Goal: Task Accomplishment & Management: Manage account settings

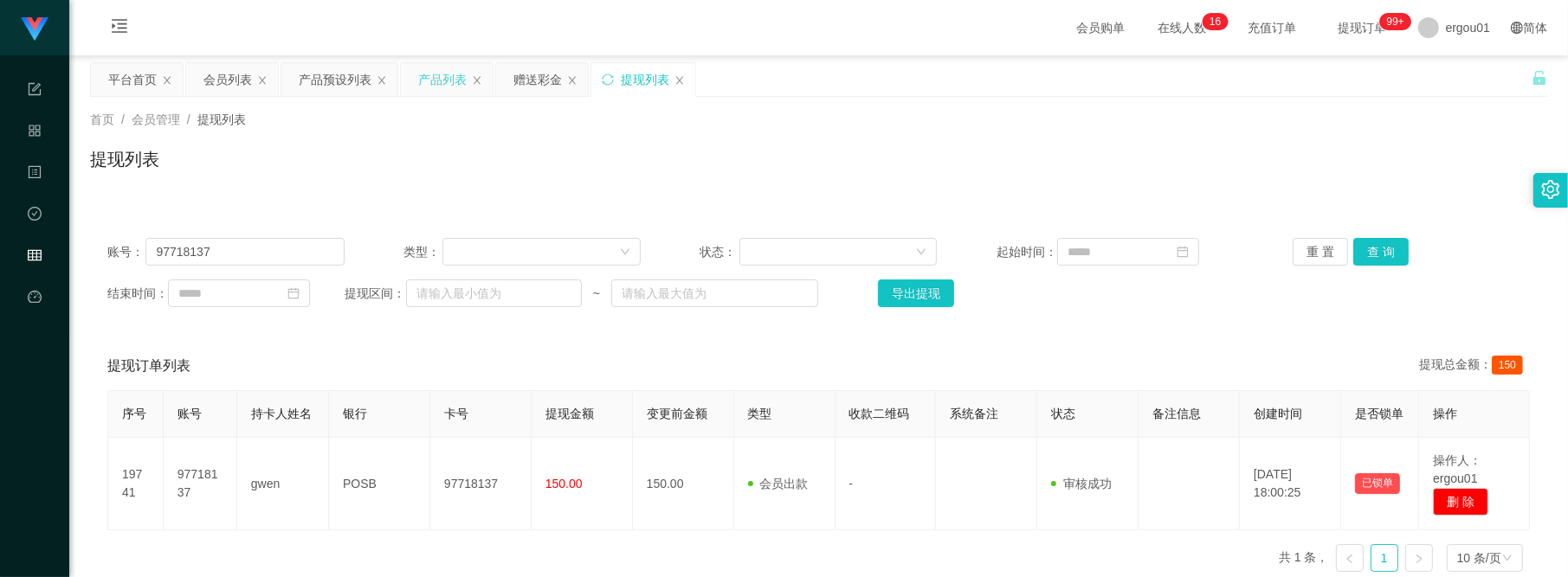
click at [432, 79] on div "产品列表" at bounding box center [442, 79] width 49 height 33
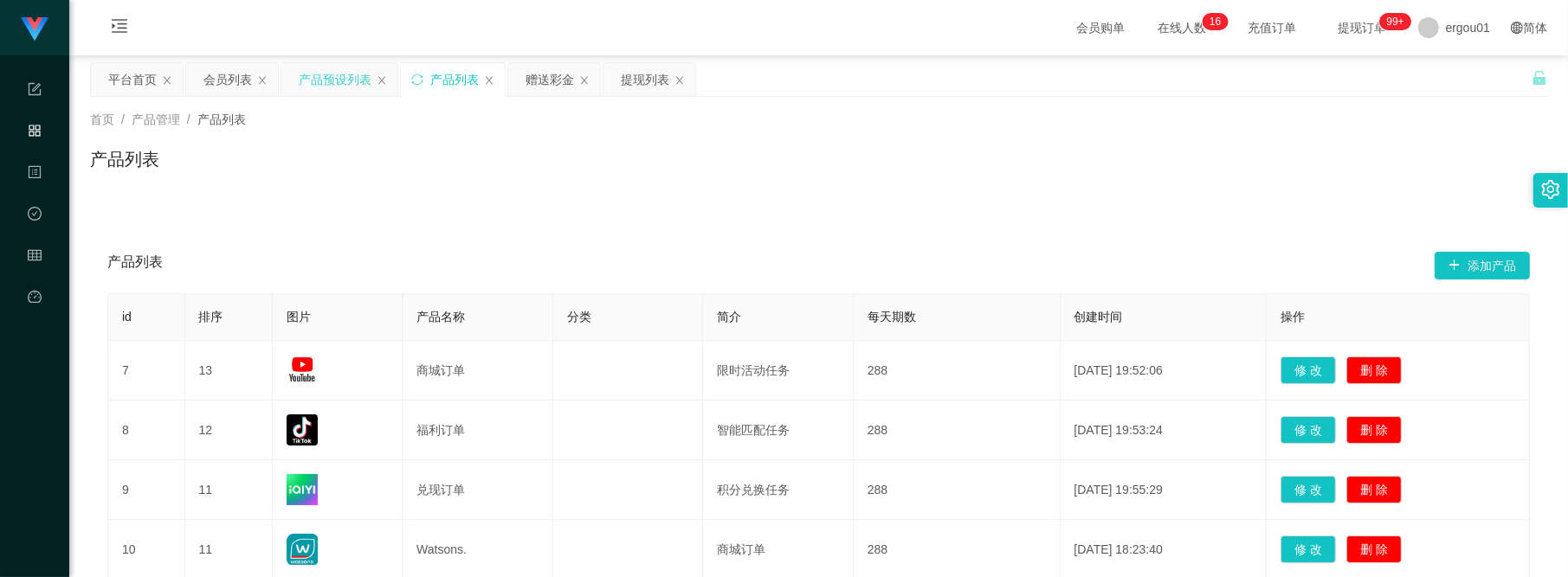
click at [345, 79] on div "产品预设列表" at bounding box center [335, 79] width 72 height 33
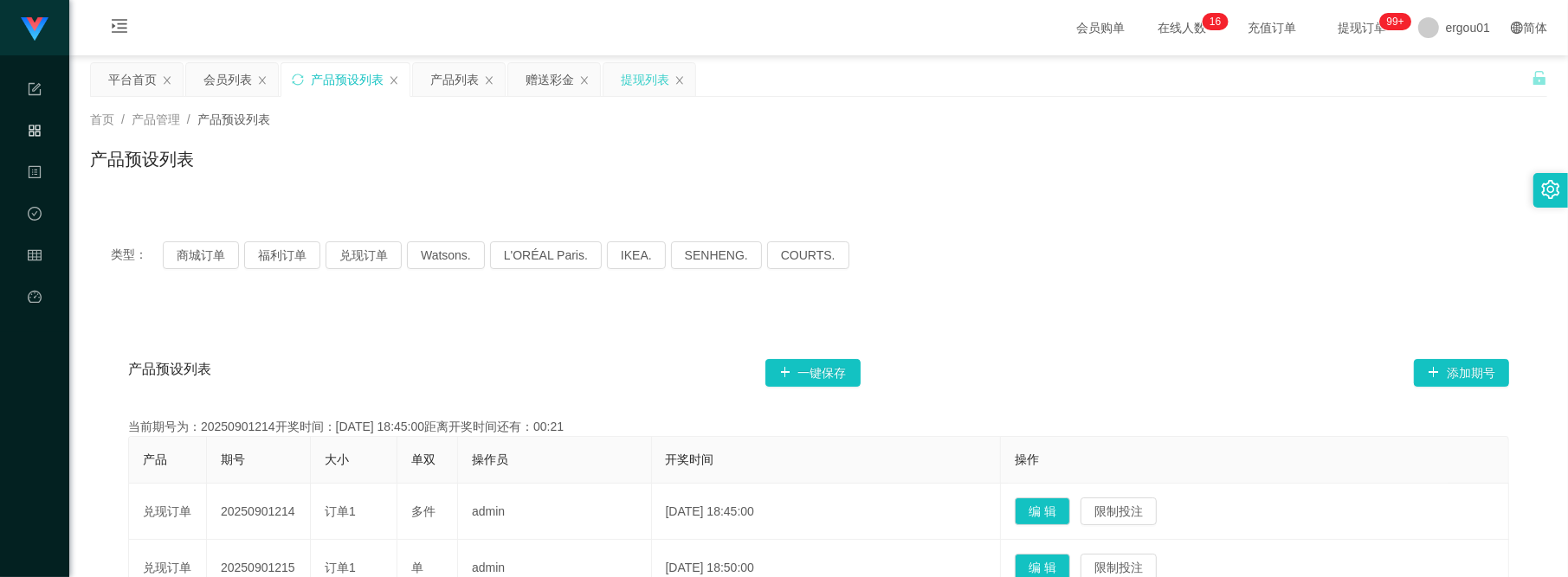
click at [660, 82] on div "提现列表" at bounding box center [645, 79] width 49 height 33
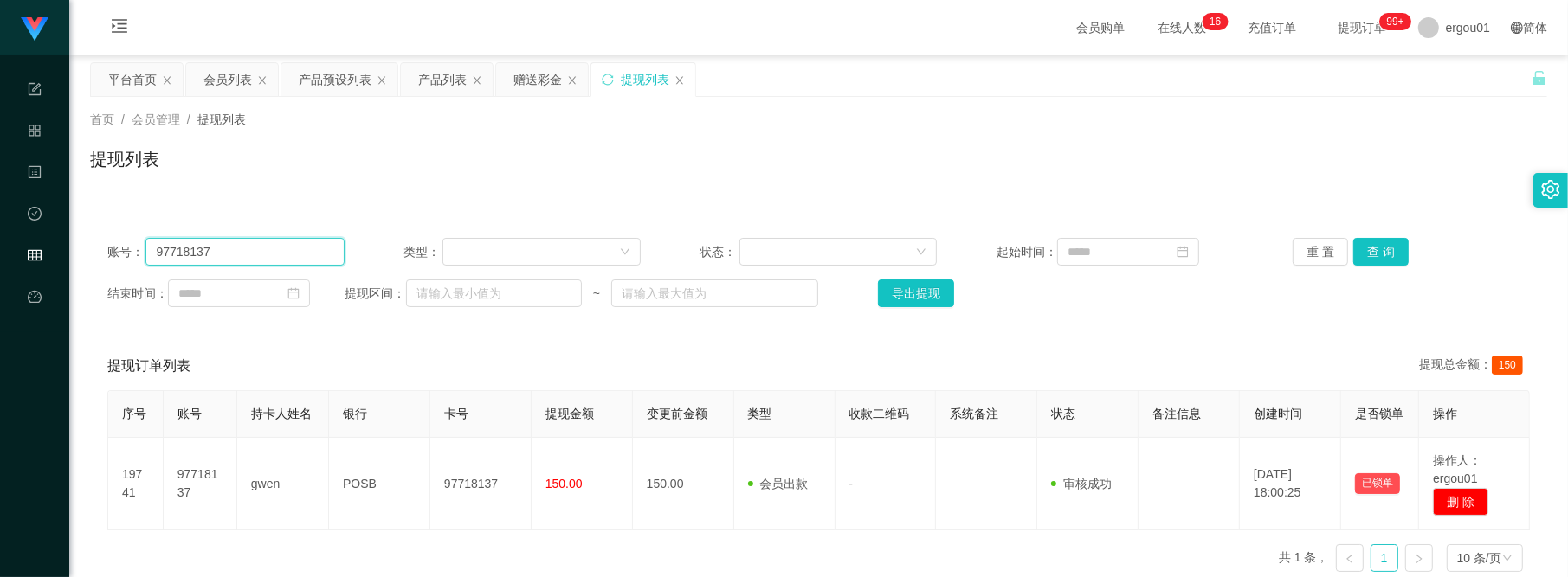
click at [279, 249] on input "97718137" at bounding box center [245, 251] width 198 height 28
paste input "80313831"
click at [1378, 253] on button "查 询" at bounding box center [1381, 251] width 55 height 28
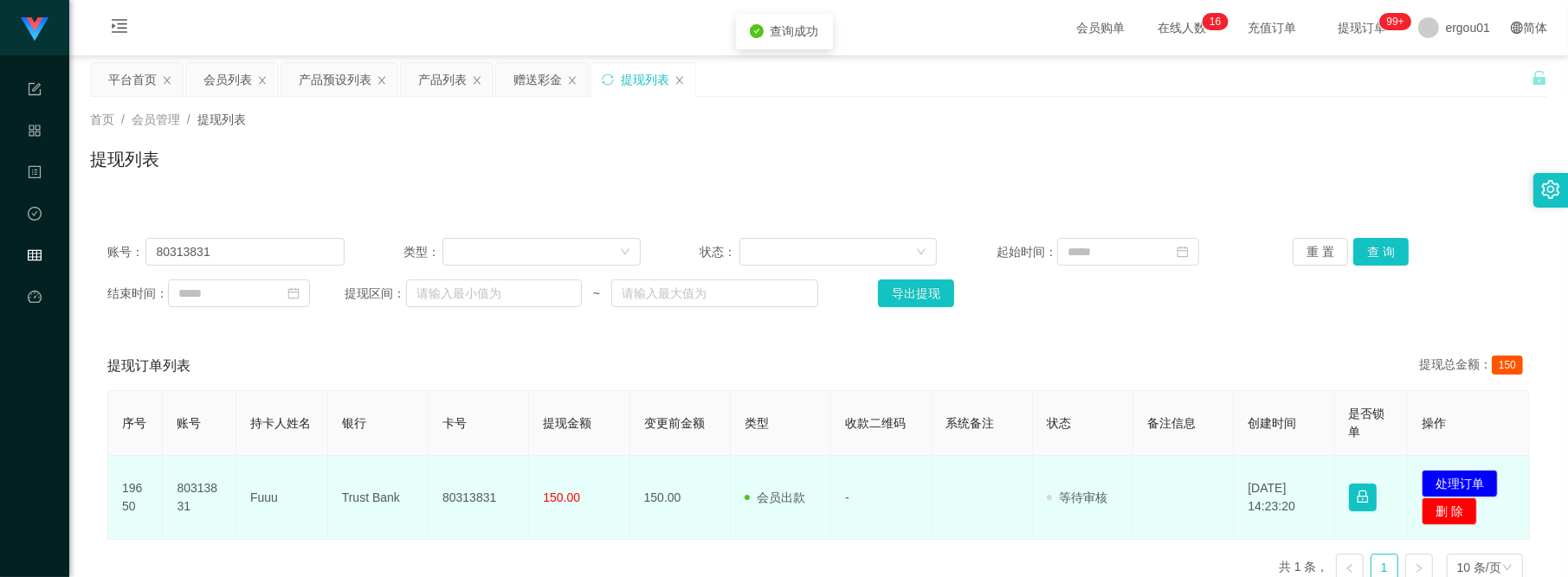
click at [1449, 463] on td "发起代付 处理订单 删 除" at bounding box center [1469, 498] width 122 height 84
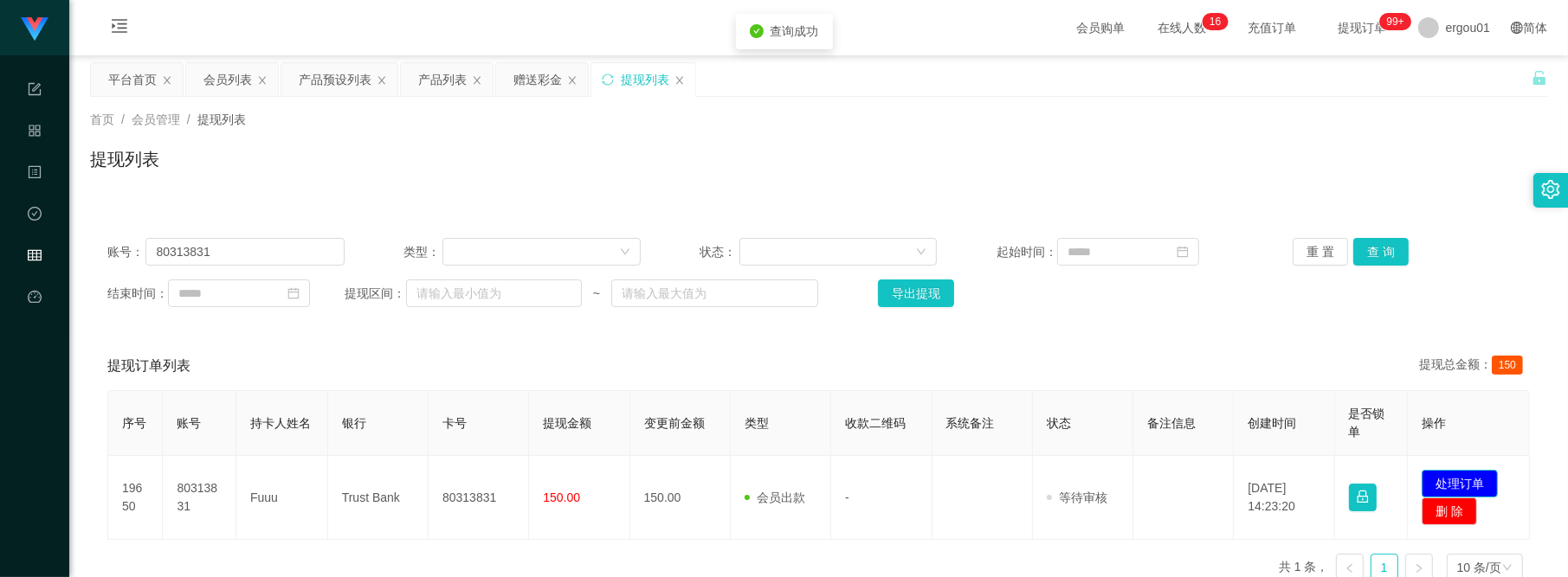
click at [1448, 471] on button "处理订单" at bounding box center [1459, 484] width 76 height 28
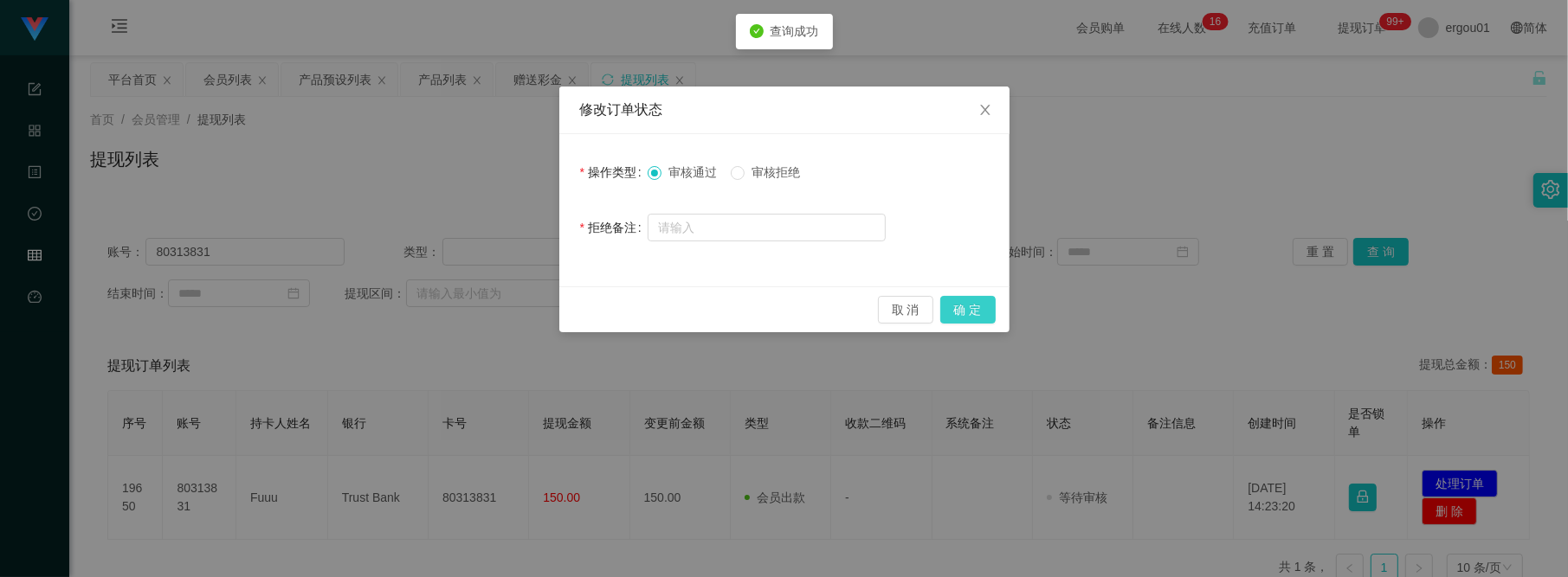
click at [966, 300] on button "确 定" at bounding box center [968, 309] width 55 height 28
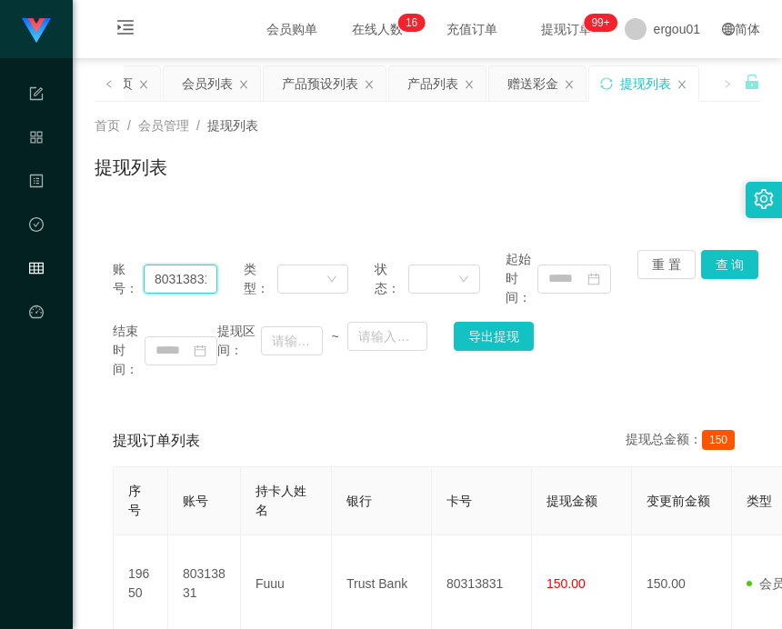
click at [175, 269] on input "80313831" at bounding box center [181, 279] width 74 height 29
paste input "7768488"
type input "87768488"
click at [507, 94] on div "赠送彩金" at bounding box center [537, 83] width 96 height 35
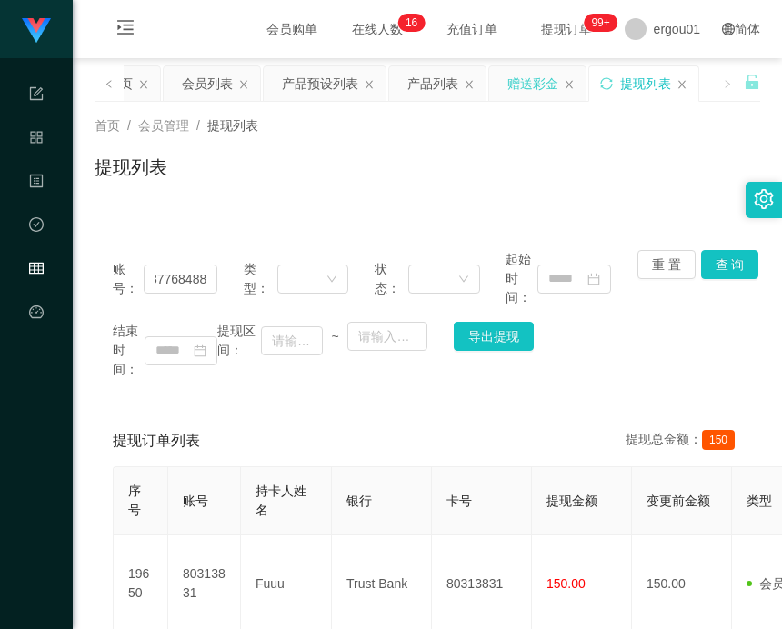
scroll to position [0, 0]
click at [533, 66] on div "赠送彩金" at bounding box center [532, 83] width 51 height 35
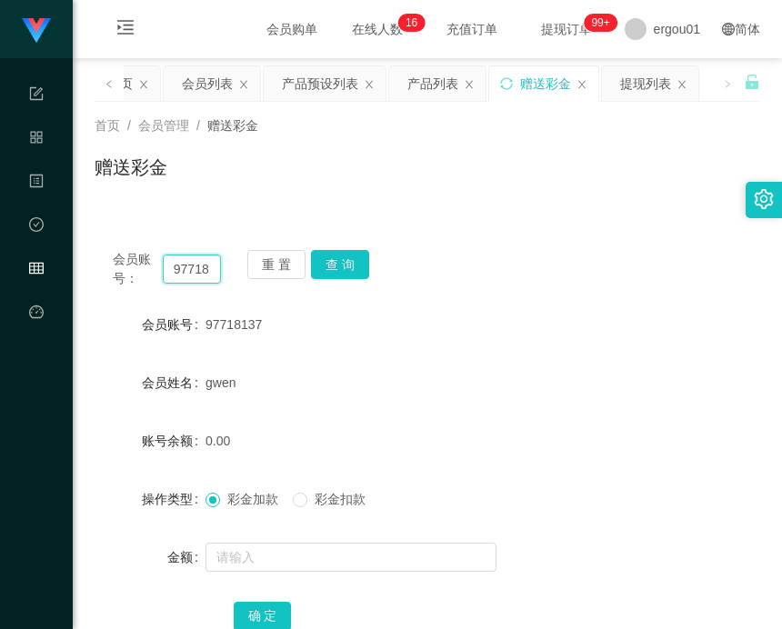
click at [193, 270] on input "97718137" at bounding box center [192, 269] width 58 height 29
paste input "87768488"
type input "87768488"
click at [342, 268] on button "查 询" at bounding box center [340, 264] width 58 height 29
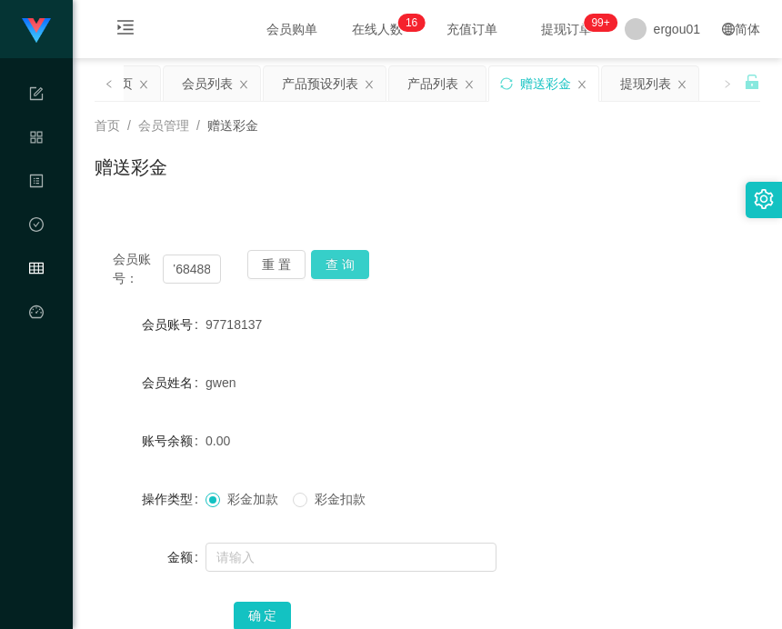
scroll to position [0, 0]
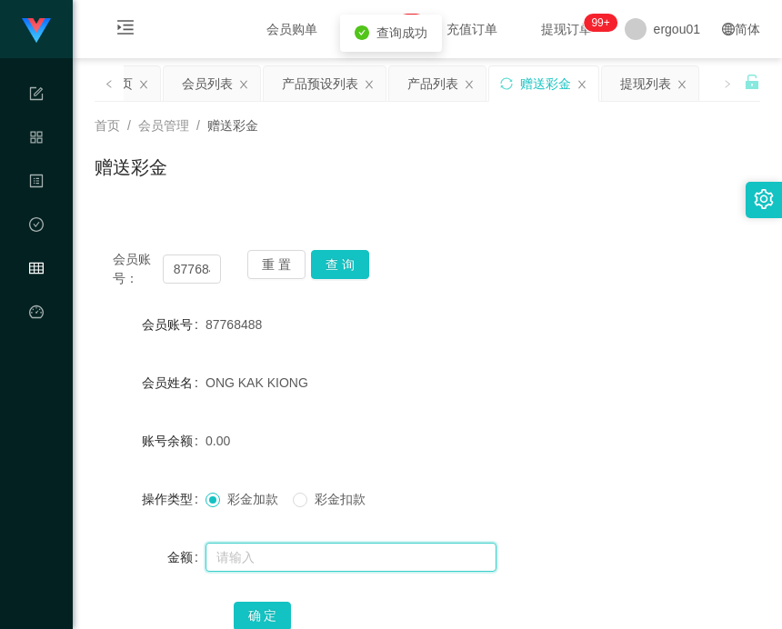
click at [275, 543] on input "text" at bounding box center [350, 557] width 291 height 29
type input "100"
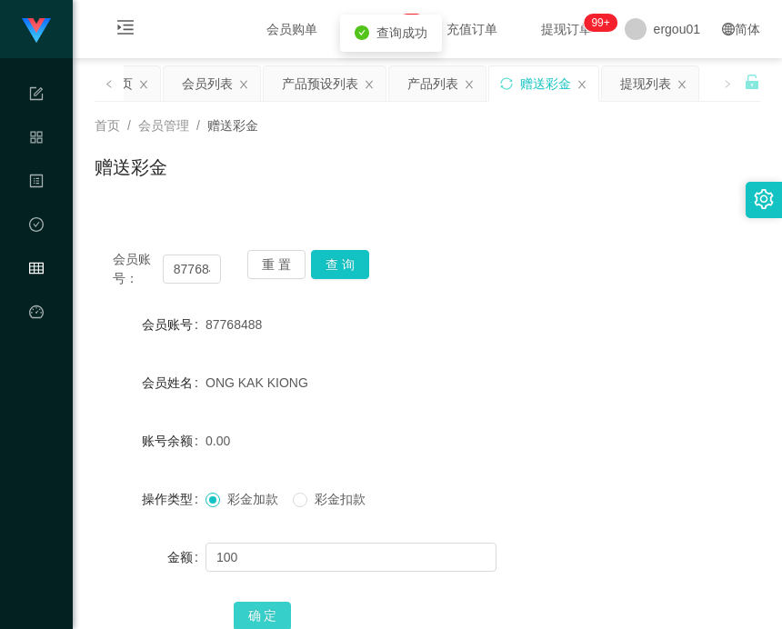
click at [264, 605] on button "确 定" at bounding box center [263, 616] width 58 height 29
click at [621, 210] on div "会员账号： 87768488 重 置 查 询 会员账号 87768488 会员姓名 [PERSON_NAME] 账号余额 100.00 操作类型 彩金加款 彩…" at bounding box center [427, 442] width 665 height 464
click at [218, 264] on input "87768488" at bounding box center [192, 269] width 58 height 29
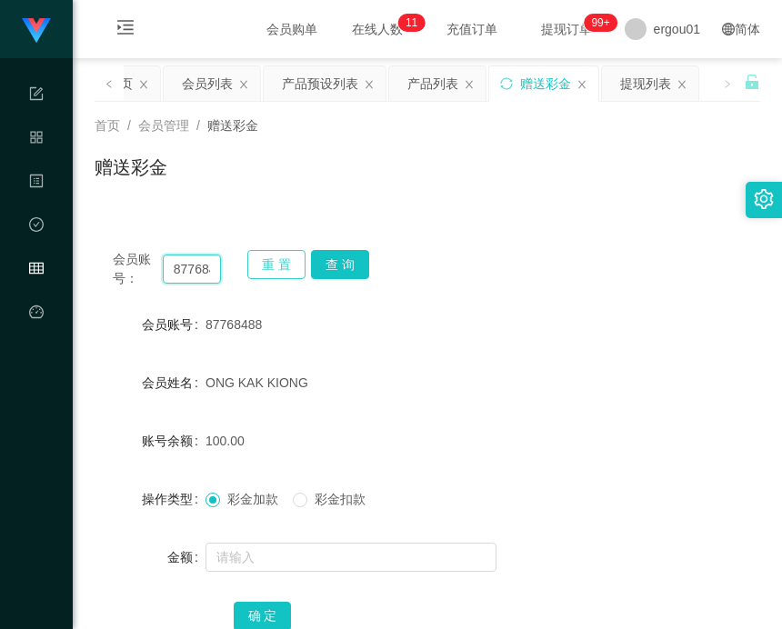
paste input "0313831"
type input "80313831"
click at [319, 265] on button "查 询" at bounding box center [340, 264] width 58 height 29
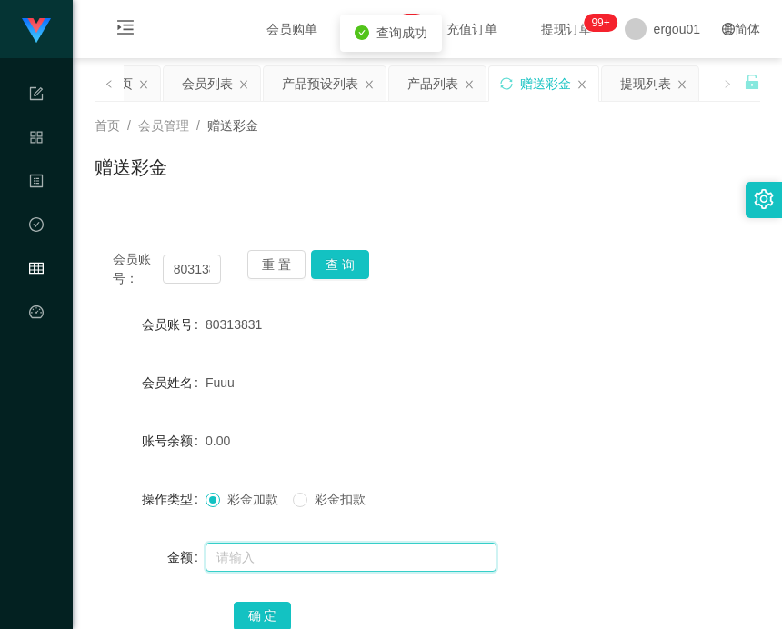
drag, startPoint x: 284, startPoint y: 543, endPoint x: 282, endPoint y: 555, distance: 12.9
click at [283, 545] on input "text" at bounding box center [350, 557] width 291 height 29
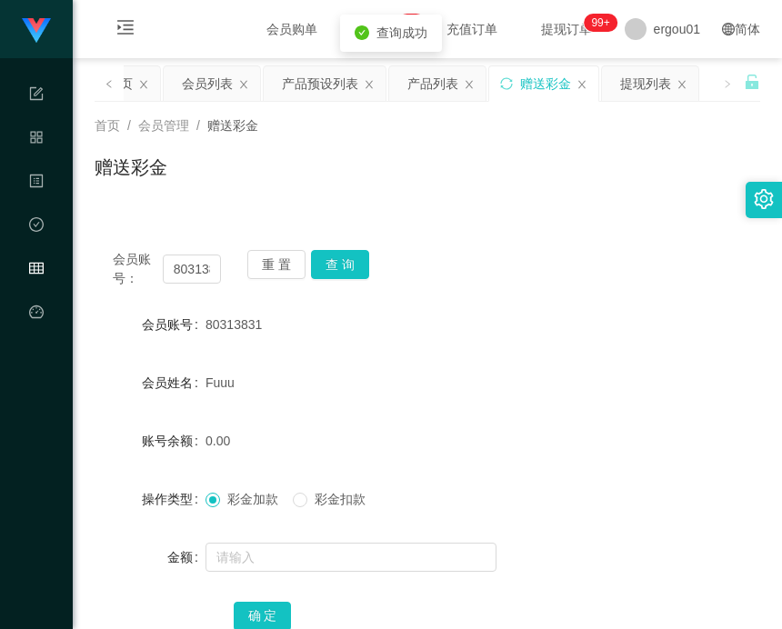
click at [277, 574] on div at bounding box center [399, 557] width 388 height 36
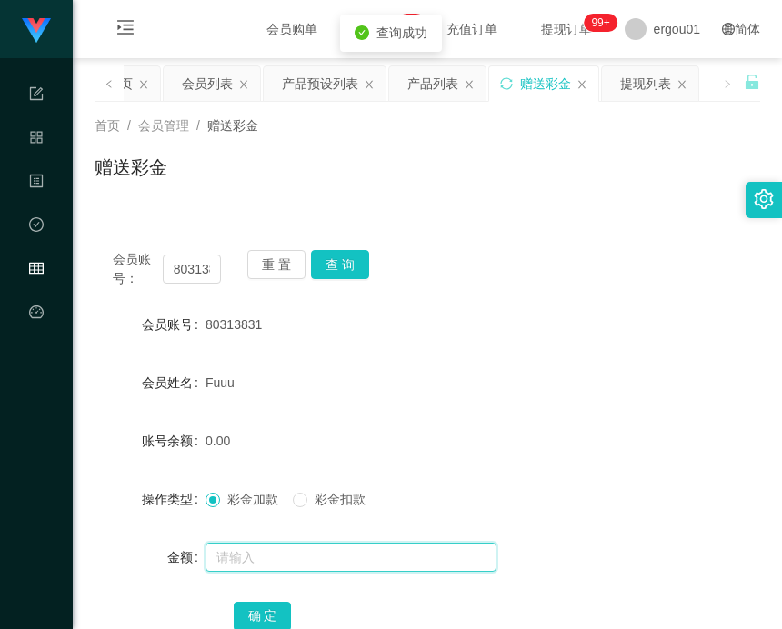
click at [279, 552] on input "text" at bounding box center [350, 557] width 291 height 29
type input "100"
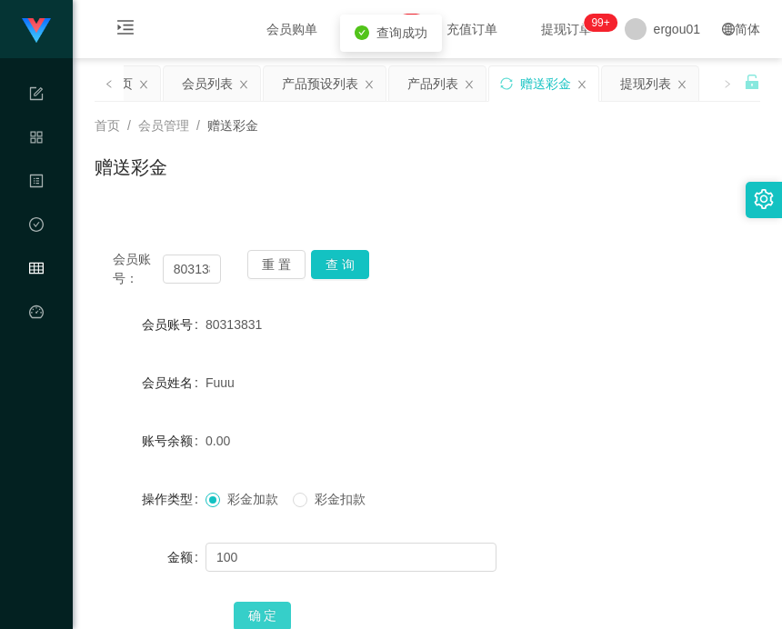
click at [260, 603] on button "确 定" at bounding box center [263, 616] width 58 height 29
click at [195, 265] on input "80313831" at bounding box center [192, 269] width 58 height 29
paste input "89895"
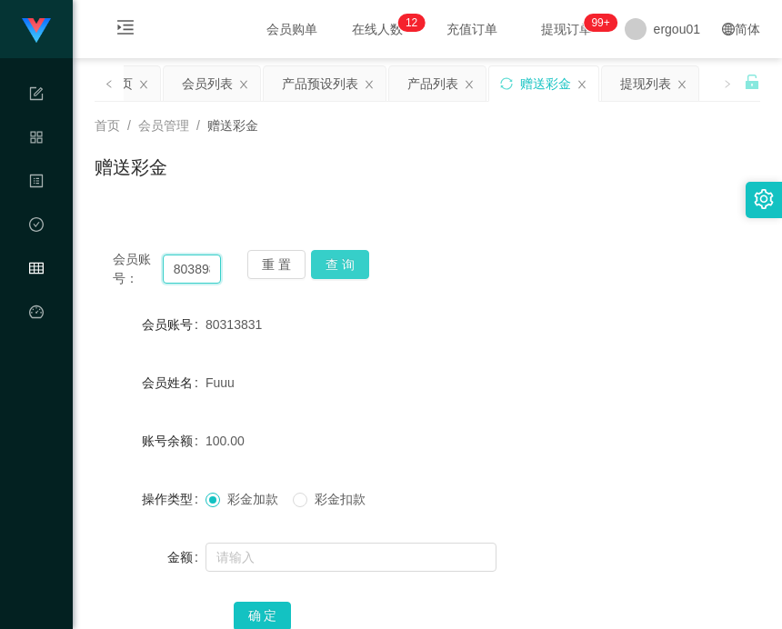
scroll to position [0, 19]
click at [354, 257] on button "查 询" at bounding box center [340, 264] width 58 height 29
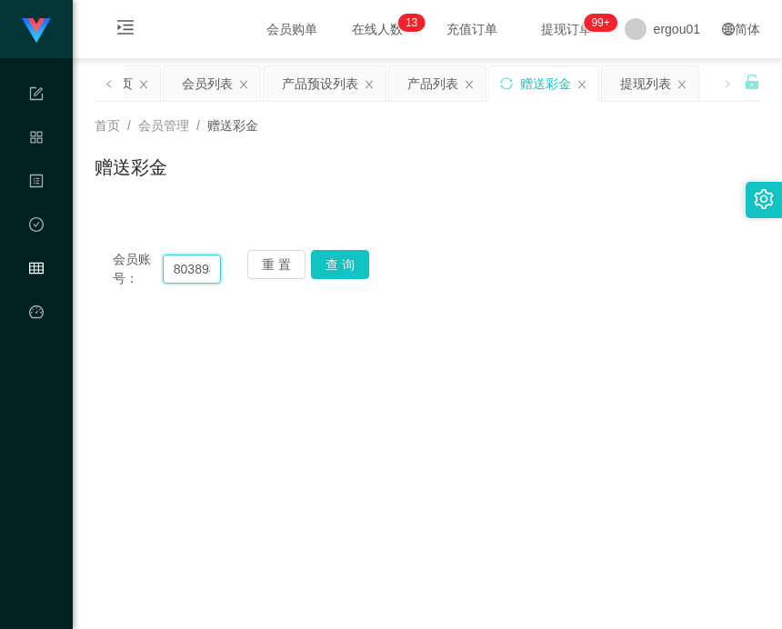
click at [216, 275] on input "80389895" at bounding box center [192, 269] width 58 height 29
paste input "252935799"
type input "252935799"
click at [314, 255] on button "查 询" at bounding box center [340, 264] width 58 height 29
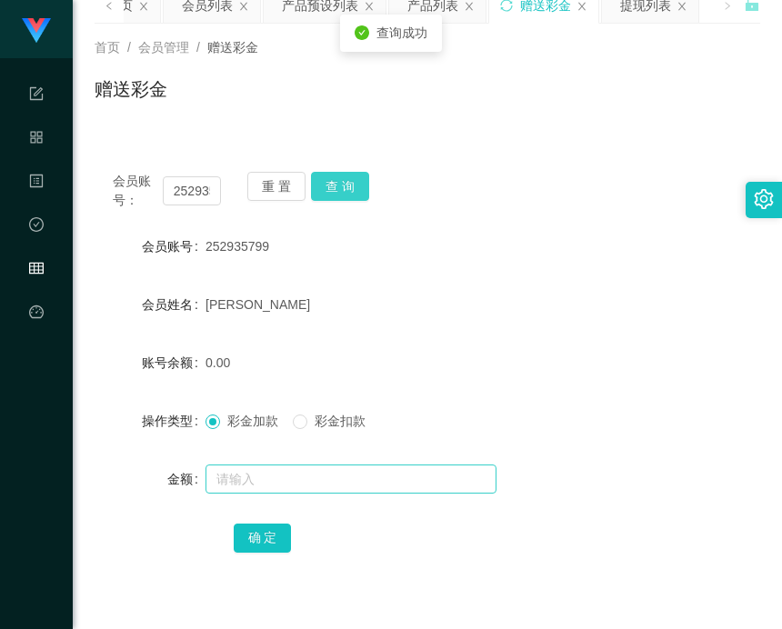
scroll to position [114, 0]
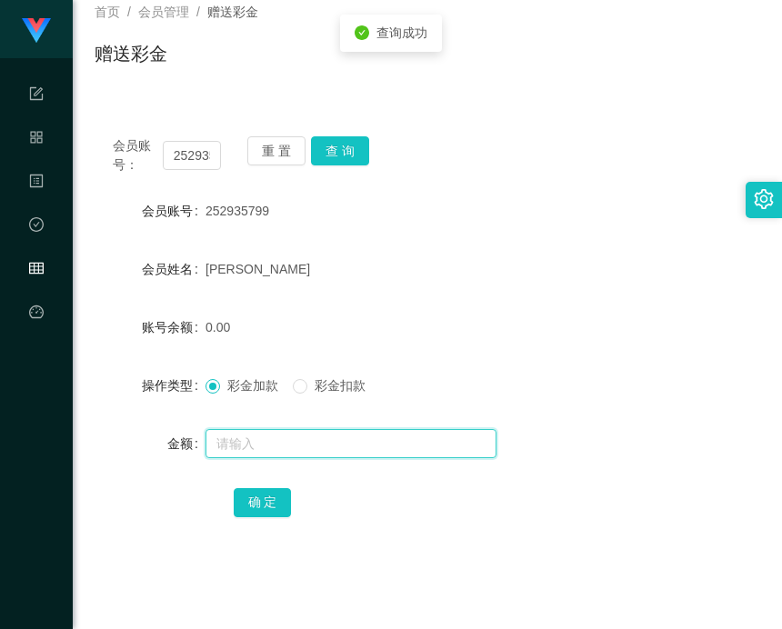
click at [253, 445] on input "text" at bounding box center [350, 443] width 291 height 29
type input "300"
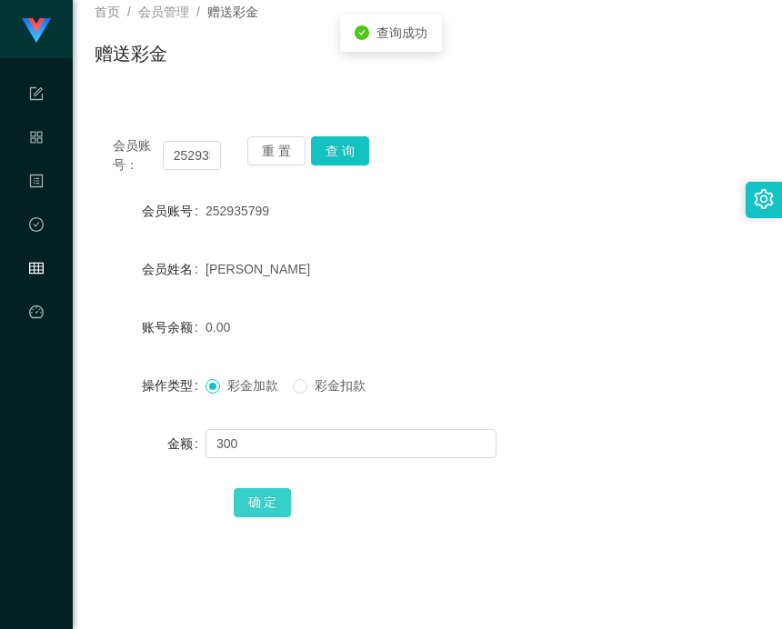
click at [256, 496] on button "确 定" at bounding box center [263, 502] width 58 height 29
click at [201, 151] on input "252935799" at bounding box center [192, 155] width 58 height 29
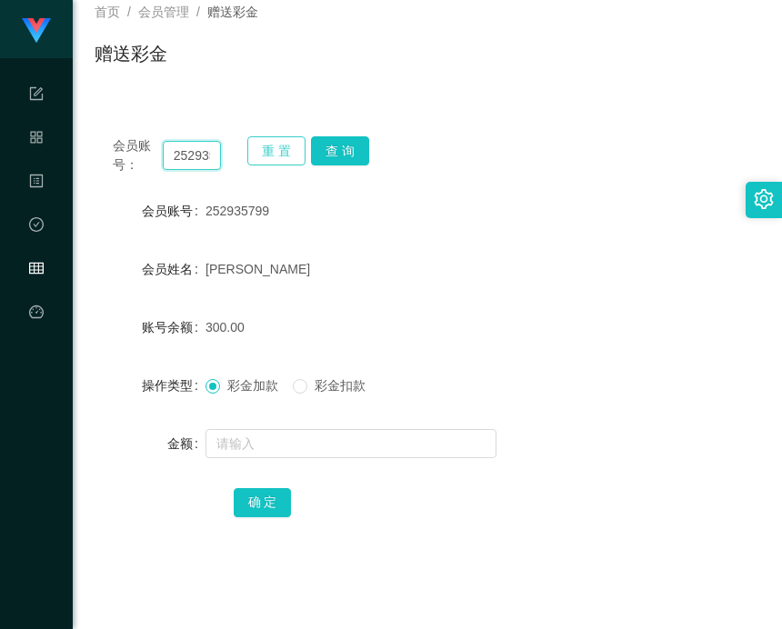
paste input "89130502"
type input "89130502"
click at [339, 151] on button "查 询" at bounding box center [340, 150] width 58 height 29
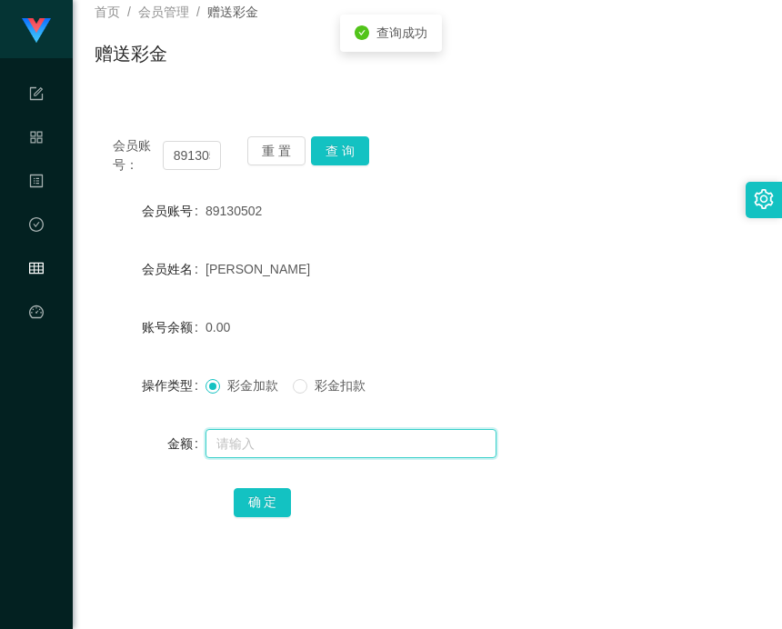
click at [297, 429] on input "text" at bounding box center [350, 443] width 291 height 29
type input "100"
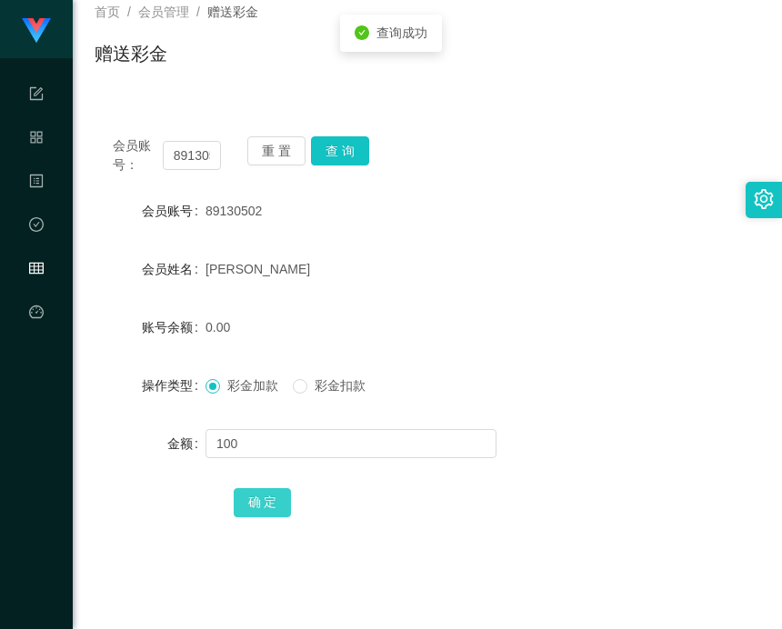
click at [282, 498] on button "确 定" at bounding box center [263, 502] width 58 height 29
drag, startPoint x: 580, startPoint y: 514, endPoint x: 714, endPoint y: 469, distance: 140.8
click at [584, 505] on div "确 定" at bounding box center [428, 502] width 388 height 36
click at [191, 155] on input "89130502" at bounding box center [192, 155] width 58 height 29
paste input "97718137"
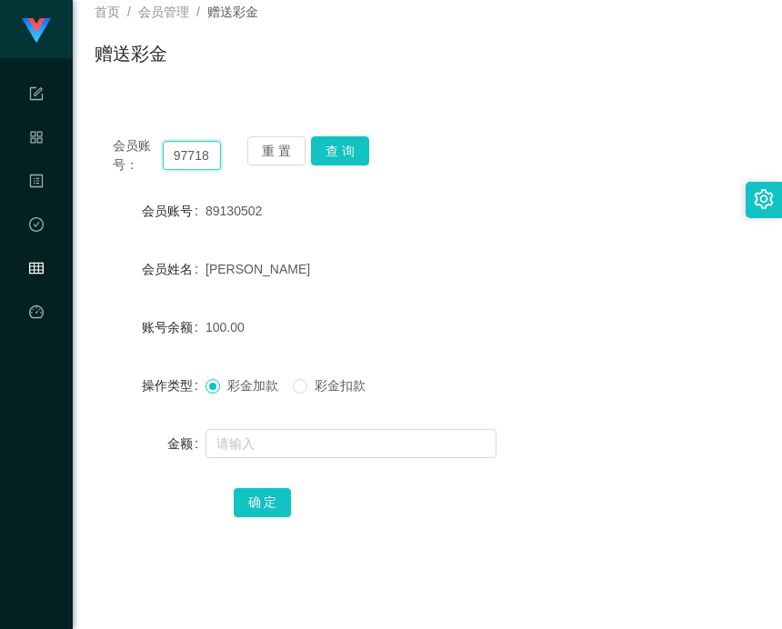
scroll to position [0, 19]
type input "97718137"
drag, startPoint x: 356, startPoint y: 144, endPoint x: 351, endPoint y: 192, distance: 48.5
click at [356, 143] on button "查 询" at bounding box center [340, 150] width 58 height 29
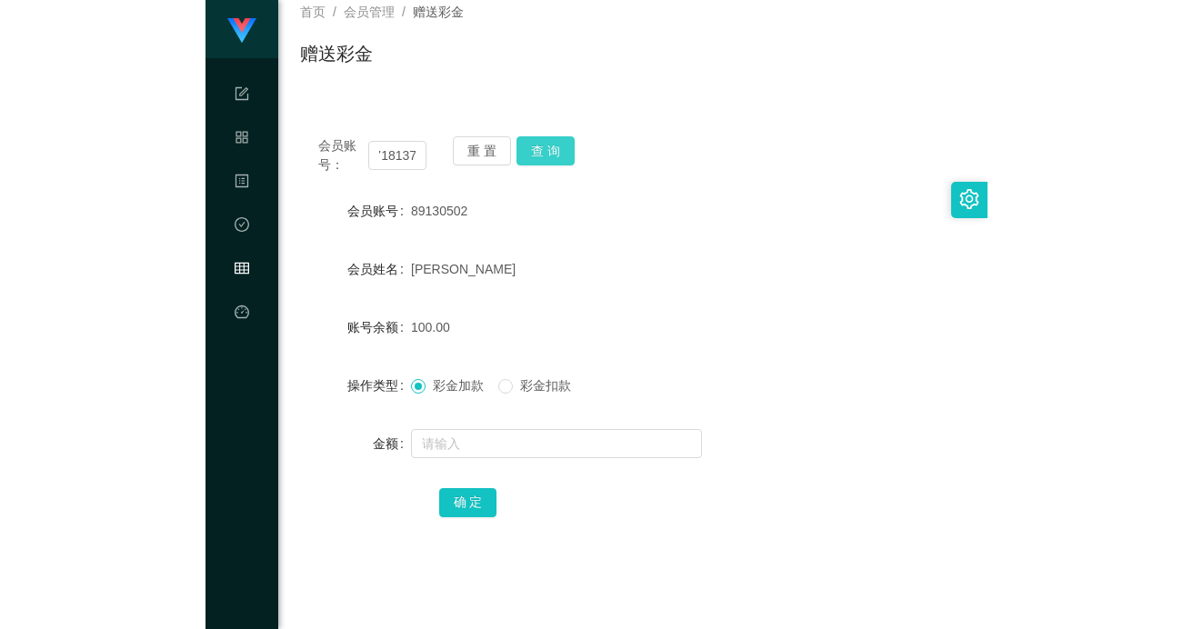
scroll to position [0, 0]
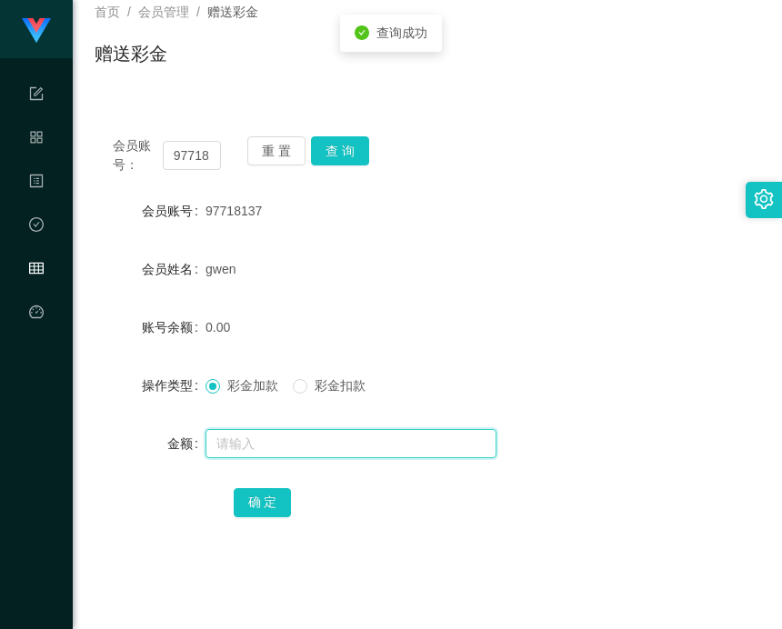
click at [288, 446] on input "text" at bounding box center [350, 443] width 291 height 29
type input "100"
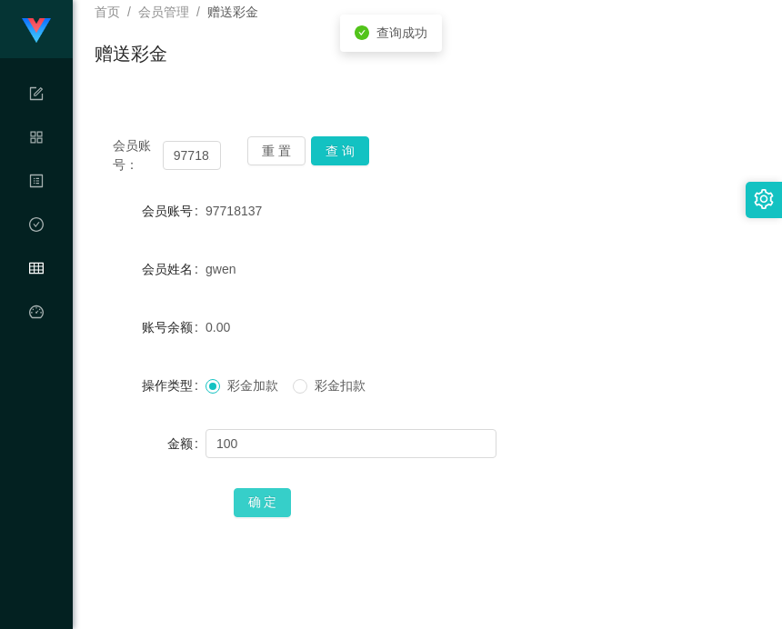
click at [239, 495] on button "确 定" at bounding box center [263, 502] width 58 height 29
drag, startPoint x: 302, startPoint y: 91, endPoint x: 460, endPoint y: 28, distance: 170.1
click at [302, 91] on div "首页 / 会员管理 / 赠送彩金 / 赠送彩金" at bounding box center [427, 42] width 709 height 108
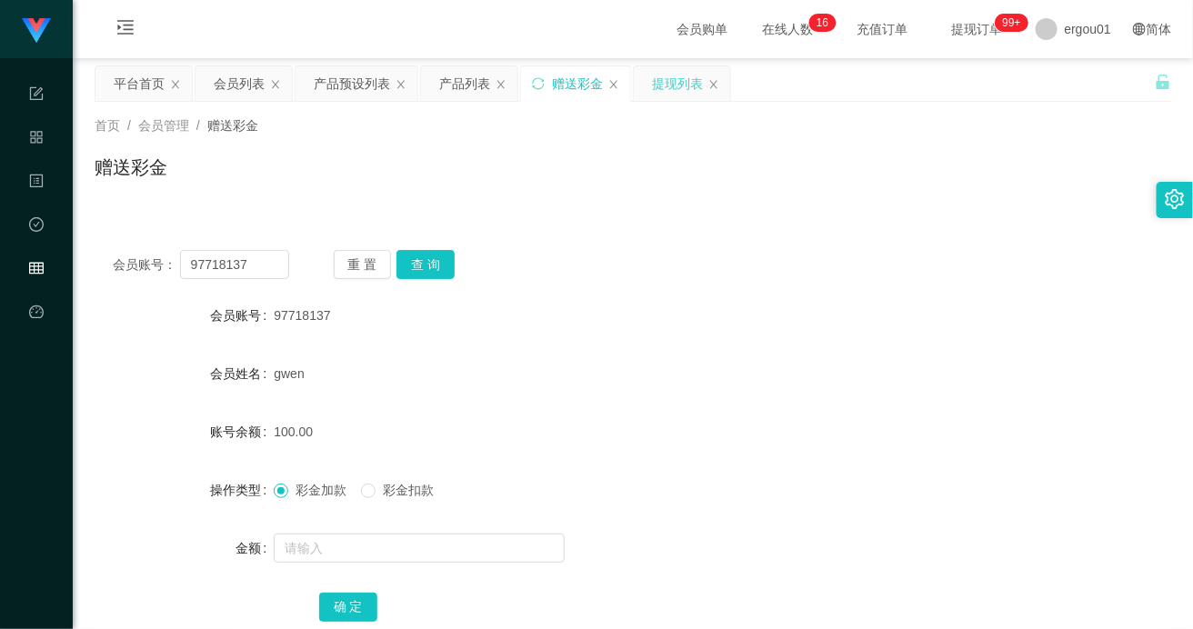
click at [677, 82] on div "提现列表" at bounding box center [677, 83] width 51 height 35
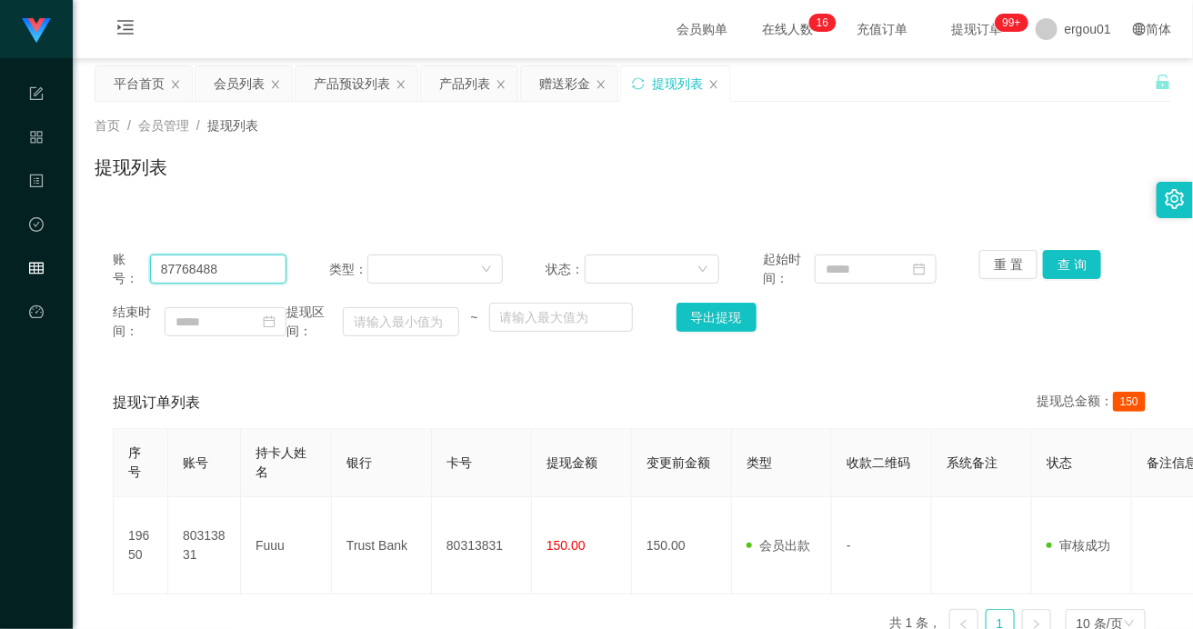
click at [235, 266] on input "87768488" at bounding box center [218, 269] width 136 height 29
paste input "[PERSON_NAME] Paynow 80313831 81"
type input "[PERSON_NAME] Paynow 80313831 81"
click at [193, 283] on input "text" at bounding box center [218, 269] width 136 height 29
paste input "80313831"
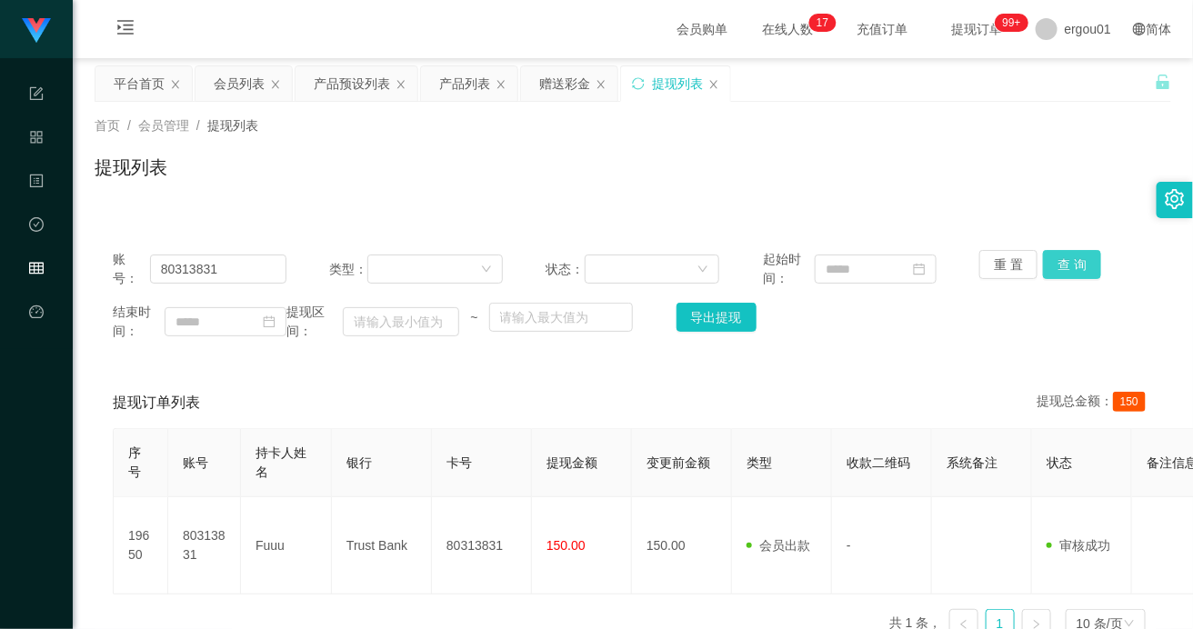
click at [1071, 262] on button "查 询" at bounding box center [1072, 264] width 58 height 29
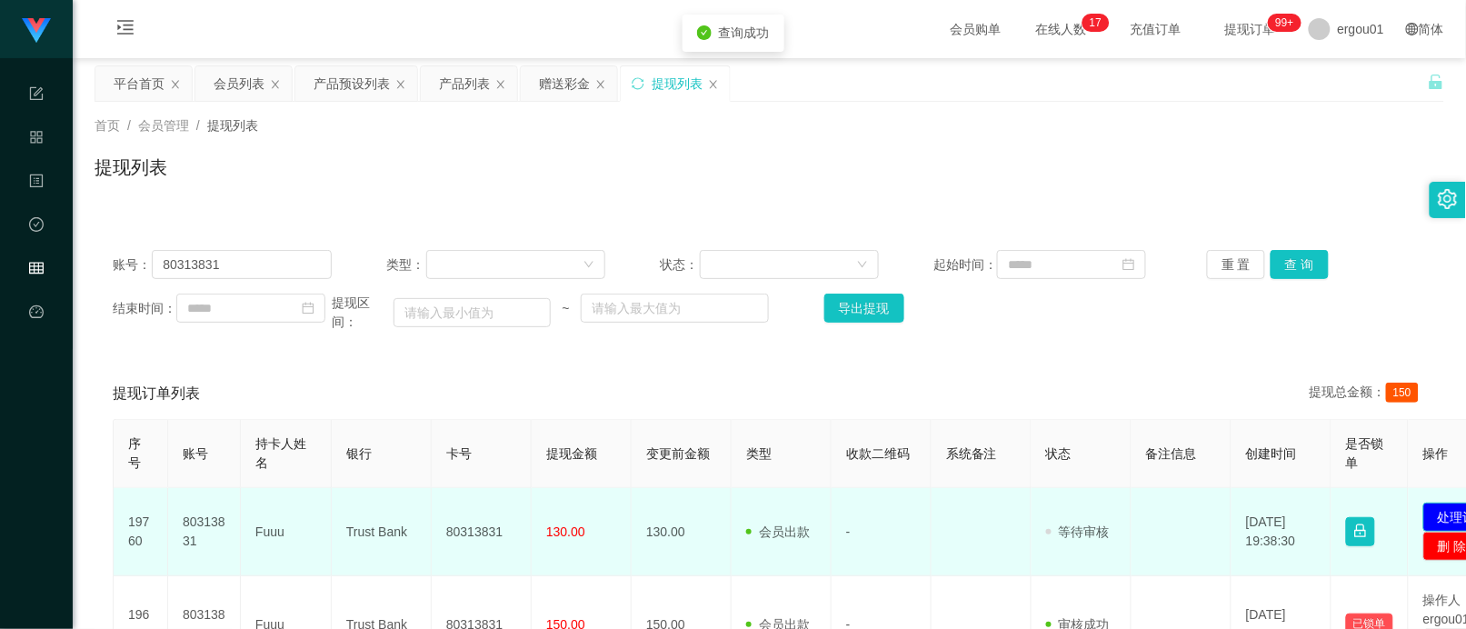
click at [1447, 514] on button "处理订单" at bounding box center [1463, 517] width 80 height 29
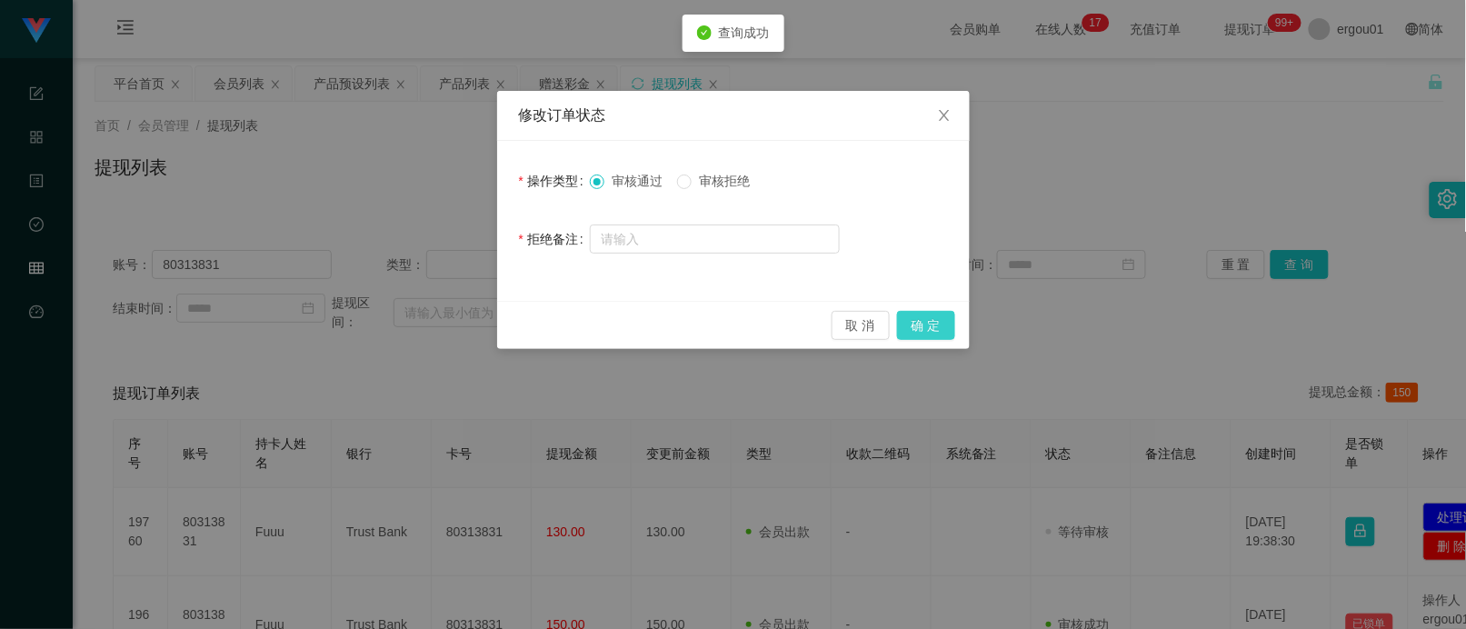
click at [924, 324] on button "确 定" at bounding box center [926, 325] width 58 height 29
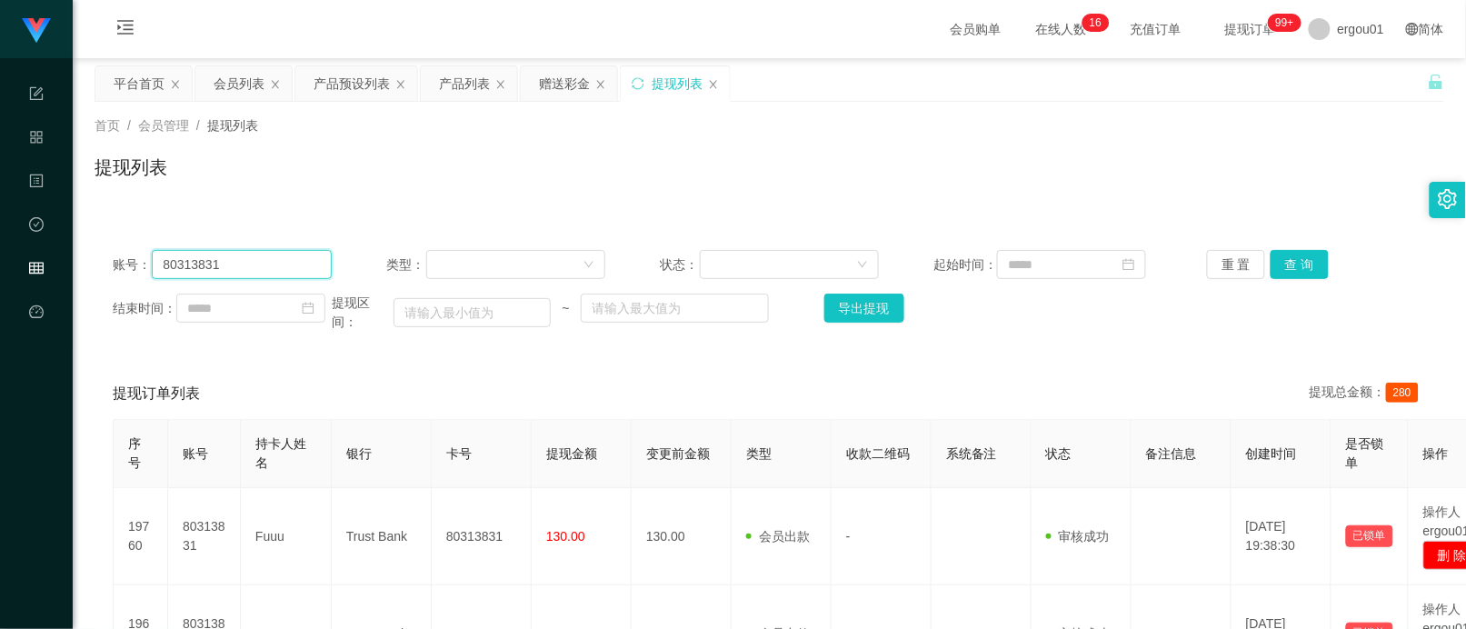
click at [270, 273] on input "80313831" at bounding box center [242, 264] width 180 height 29
paste input "9130502"
type input "89130502"
click at [1288, 266] on button "查 询" at bounding box center [1300, 264] width 58 height 29
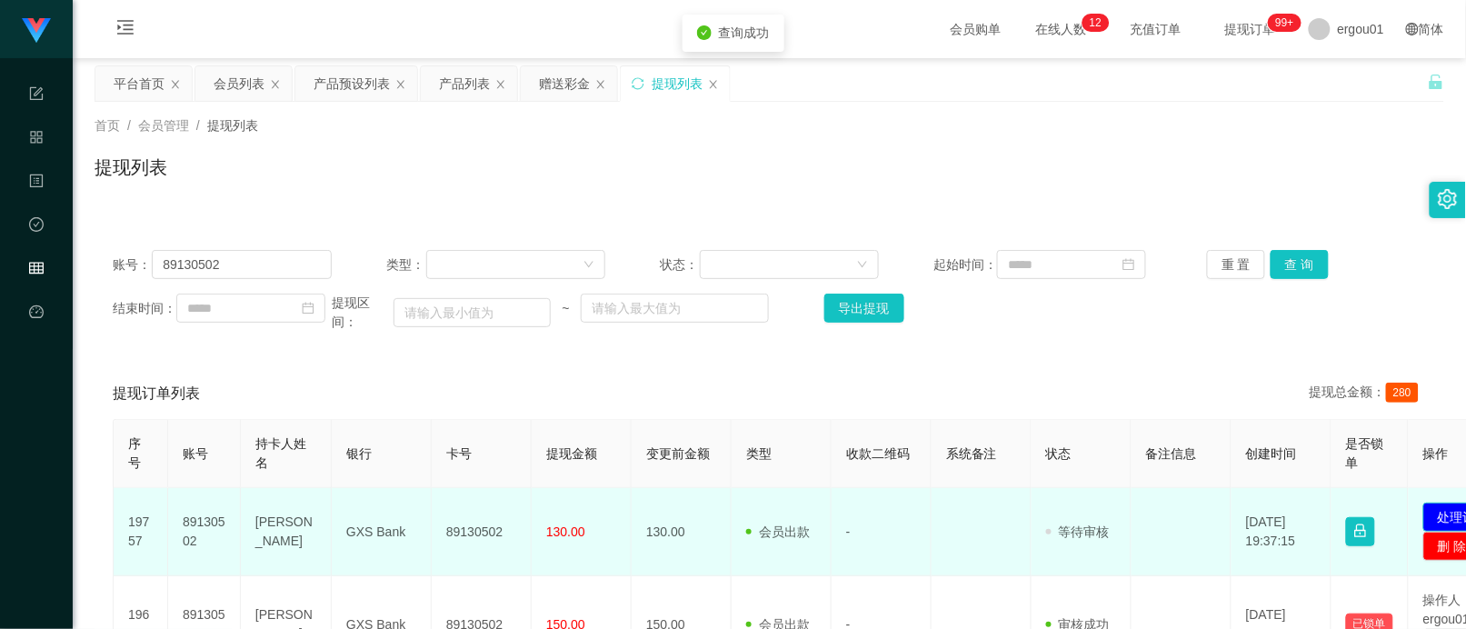
click at [1441, 523] on button "处理订单" at bounding box center [1463, 517] width 80 height 29
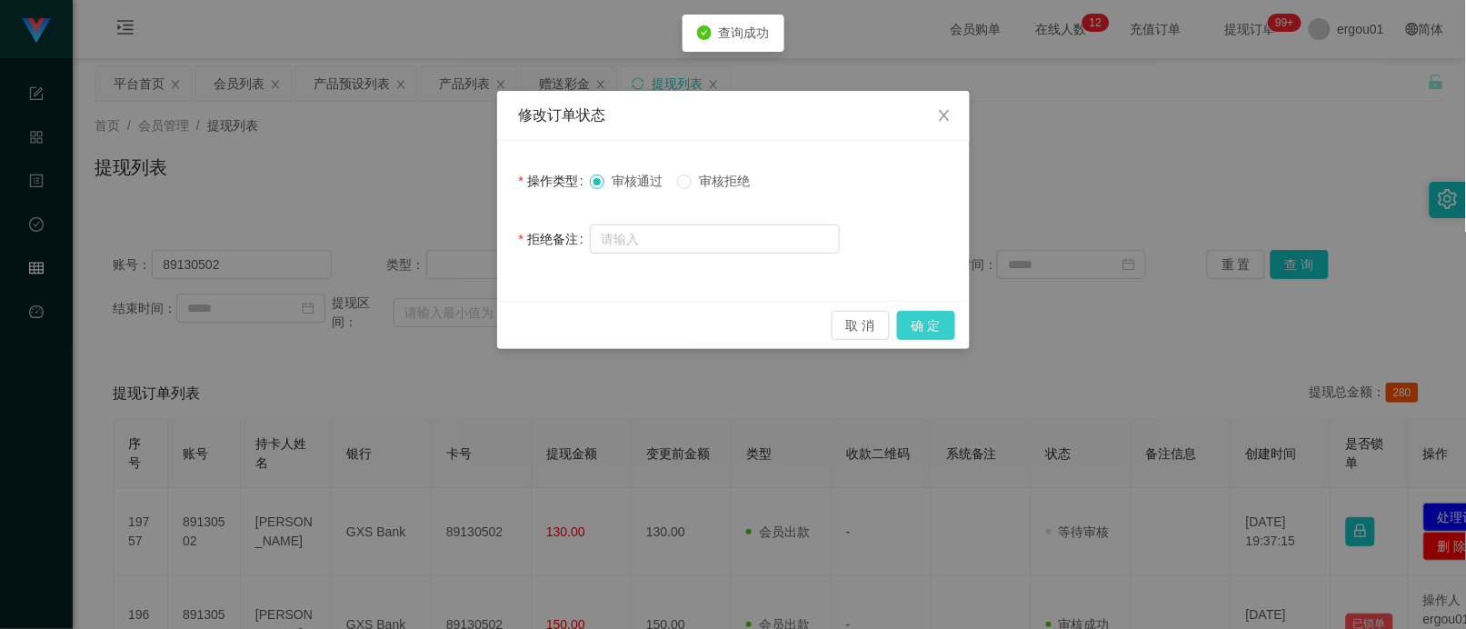
click at [937, 323] on button "确 定" at bounding box center [926, 325] width 58 height 29
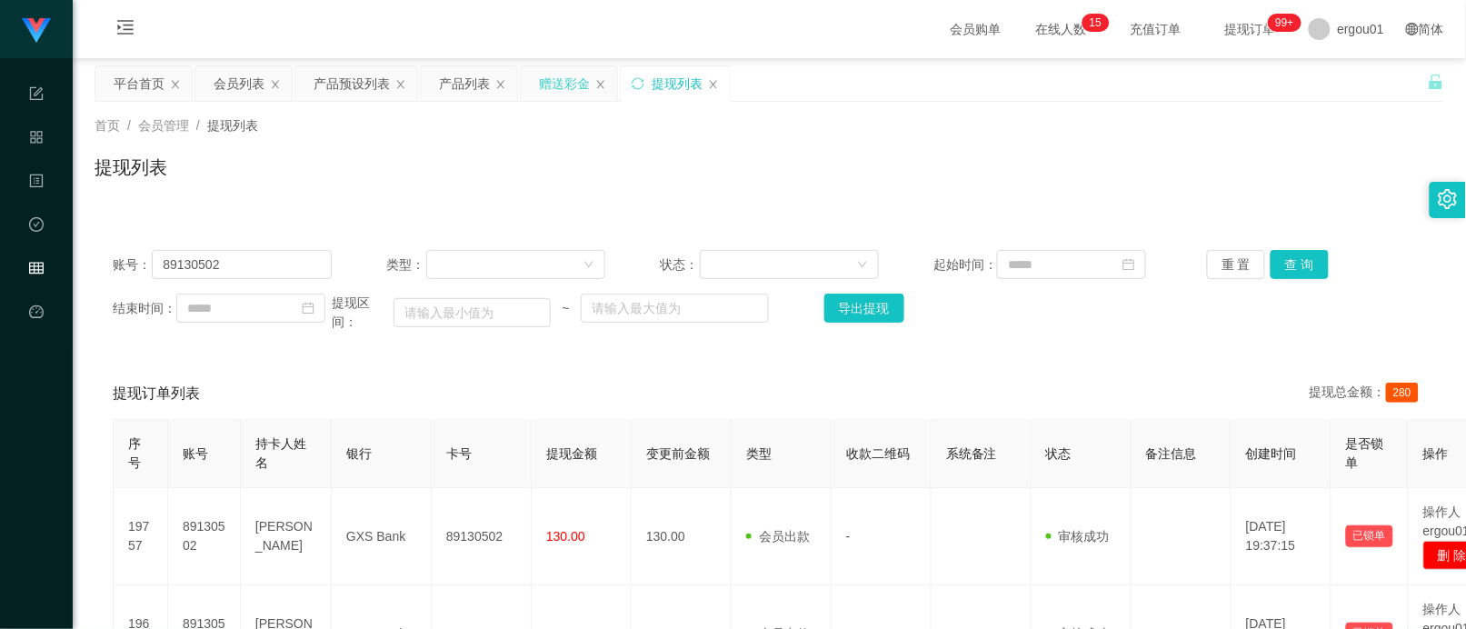
click at [566, 75] on div "赠送彩金" at bounding box center [564, 83] width 51 height 35
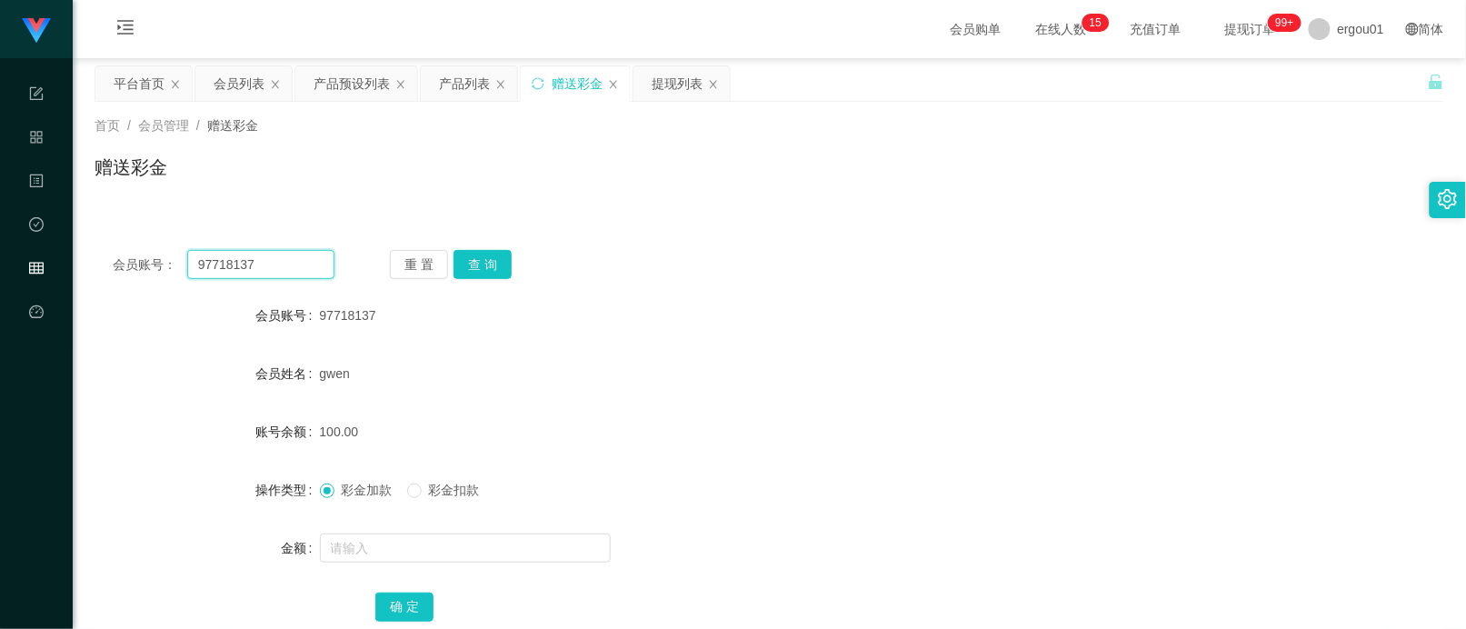
click at [259, 260] on input "97718137" at bounding box center [260, 264] width 147 height 29
paste input "87768488"
type input "87768488"
click at [489, 261] on button "查 询" at bounding box center [483, 264] width 58 height 29
click at [406, 530] on div at bounding box center [713, 548] width 787 height 36
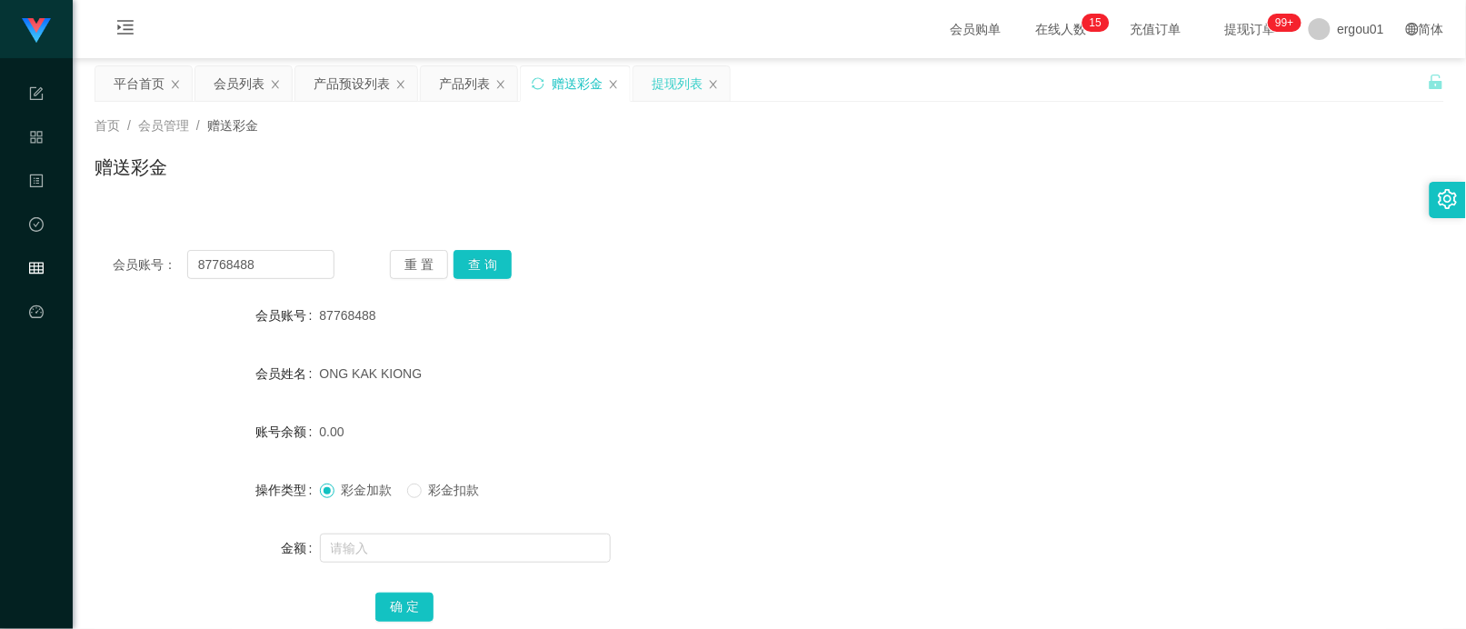
click at [660, 77] on div "提现列表" at bounding box center [677, 83] width 51 height 35
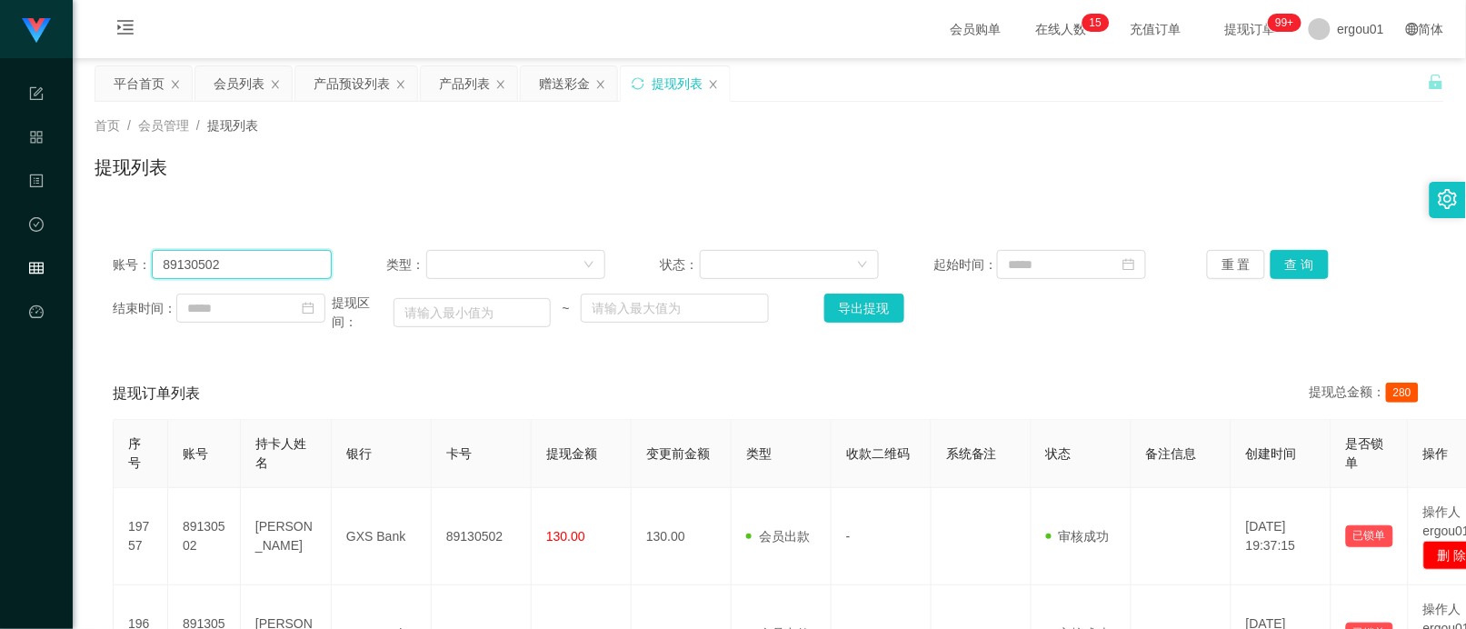
click at [284, 275] on input "89130502" at bounding box center [242, 264] width 180 height 29
paste input "7768488"
click at [1296, 261] on button "查 询" at bounding box center [1300, 264] width 58 height 29
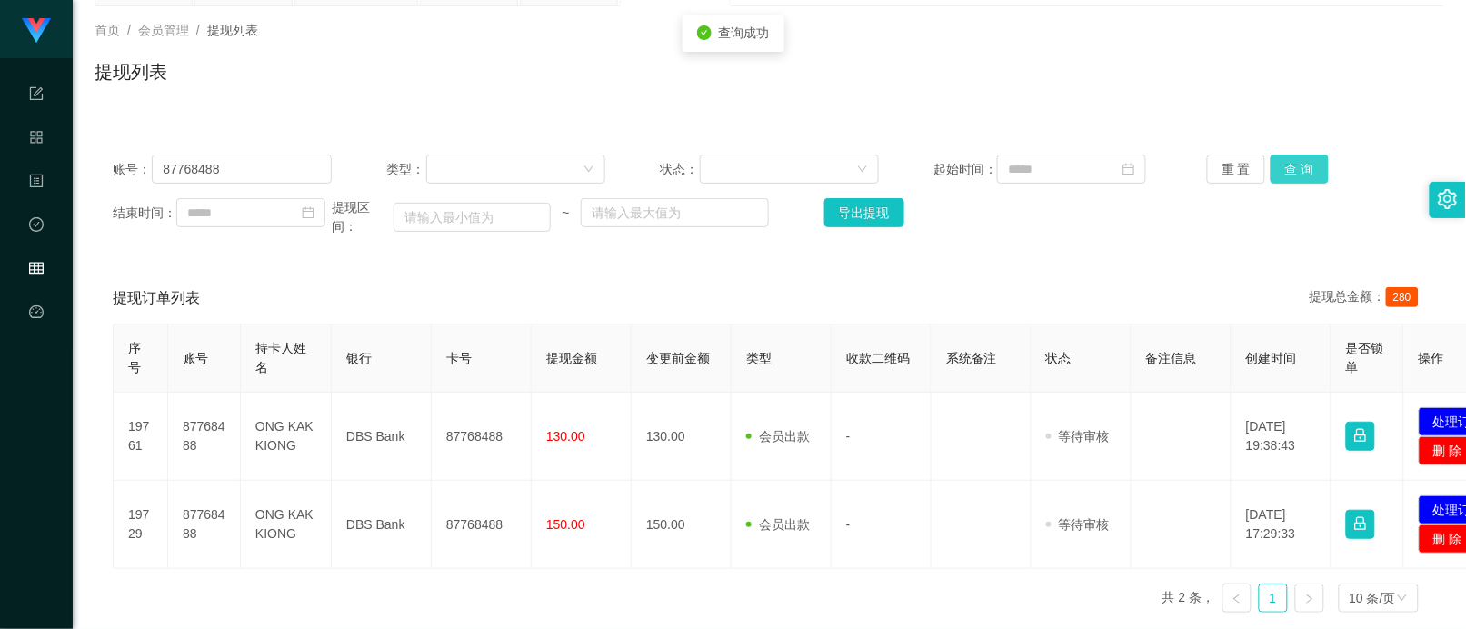
scroll to position [227, 0]
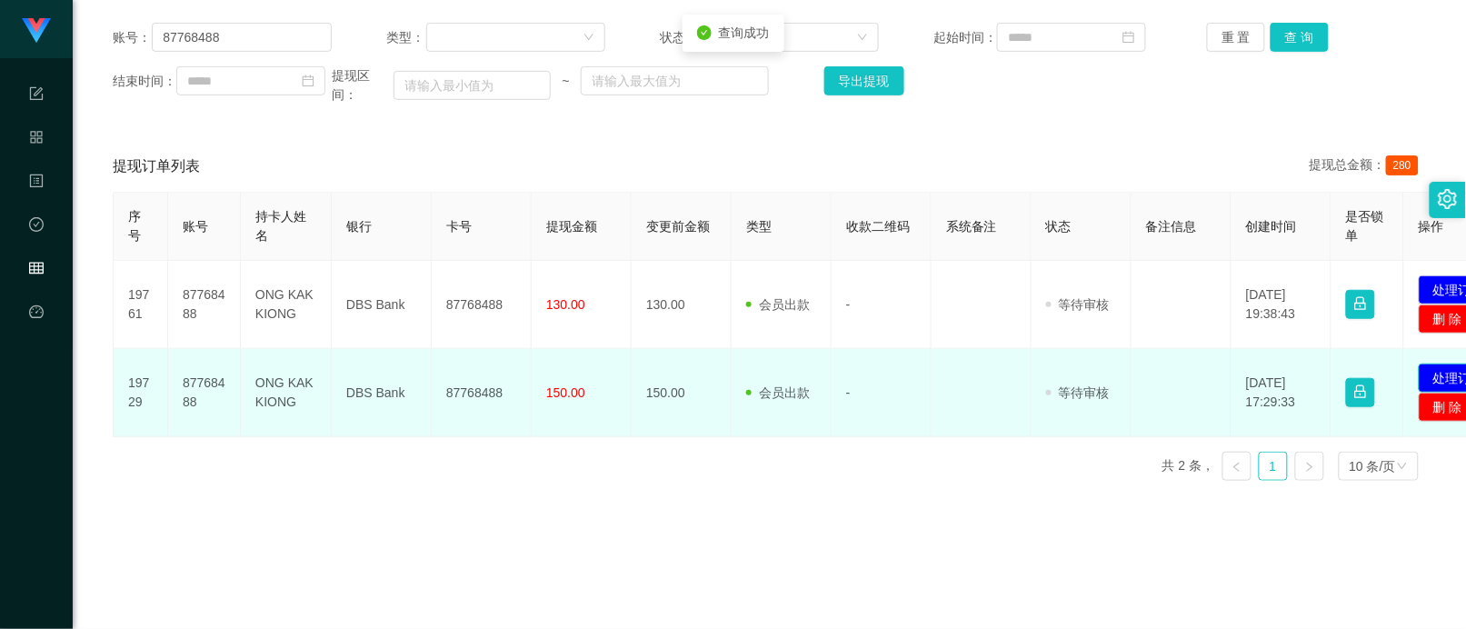
click at [1424, 375] on button "处理订单" at bounding box center [1459, 378] width 80 height 29
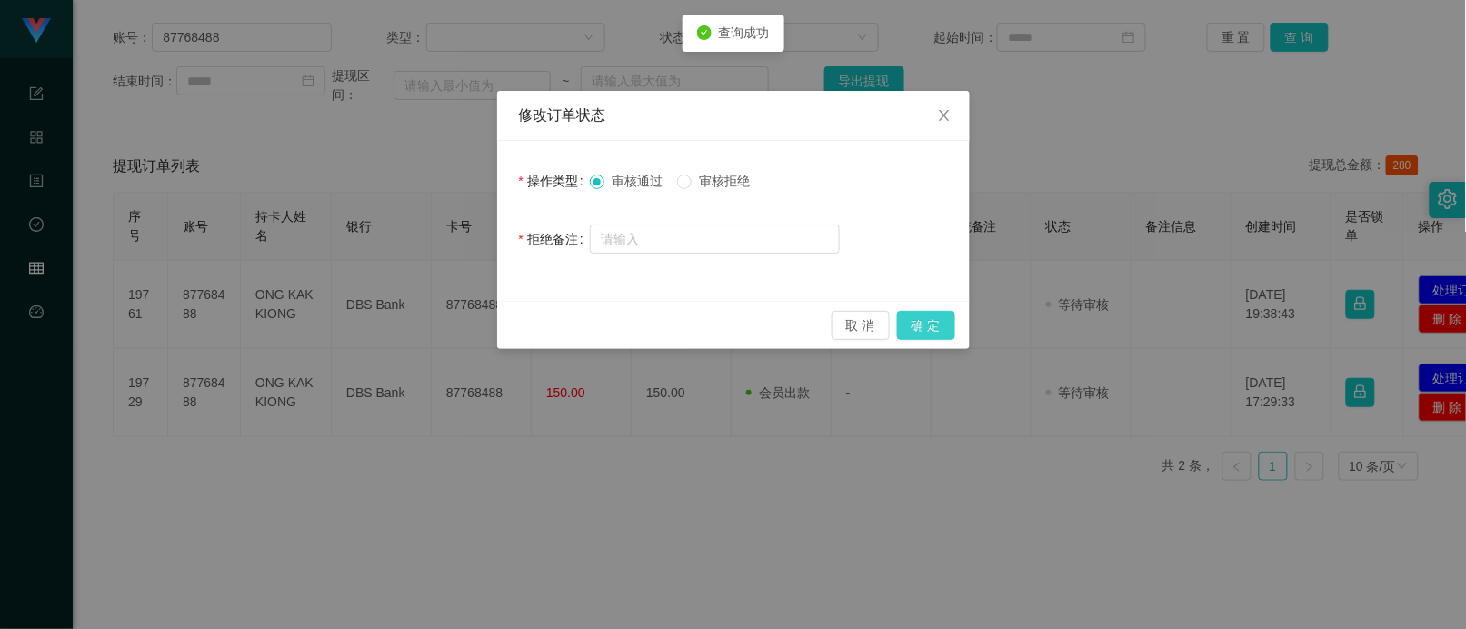
click at [928, 315] on button "确 定" at bounding box center [926, 325] width 58 height 29
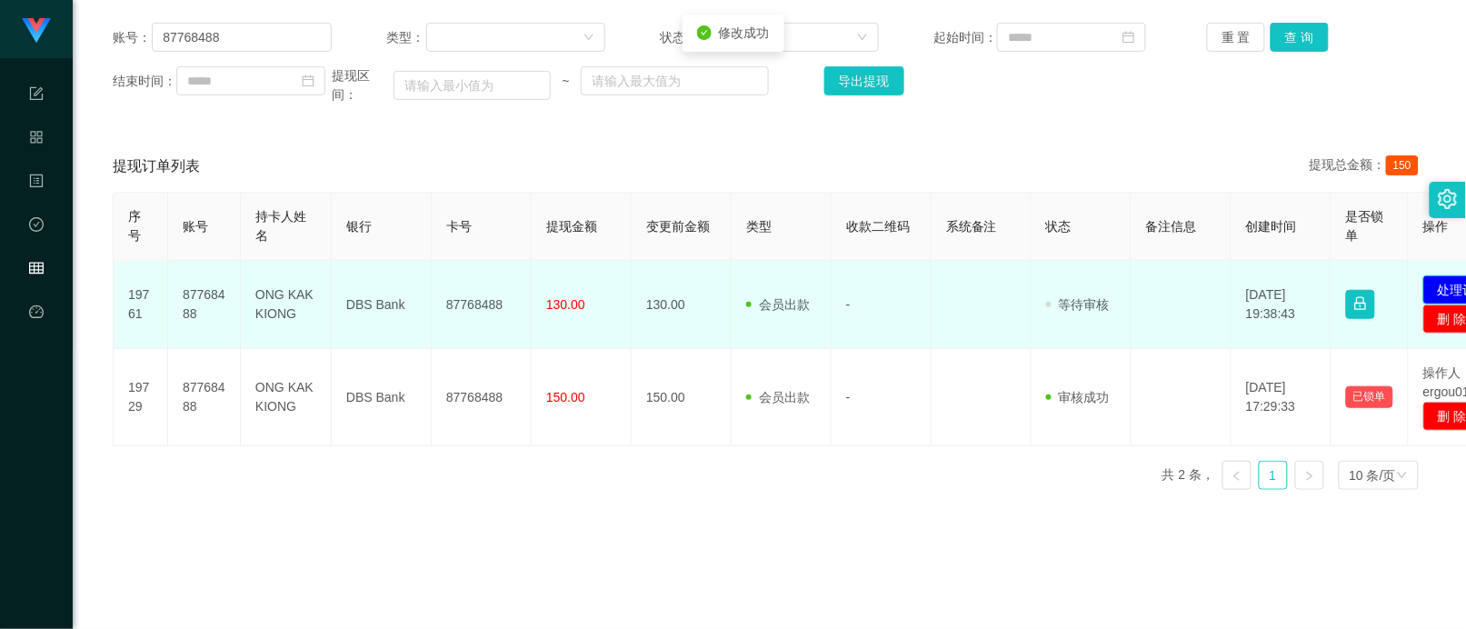
click at [1442, 287] on button "处理订单" at bounding box center [1463, 289] width 80 height 29
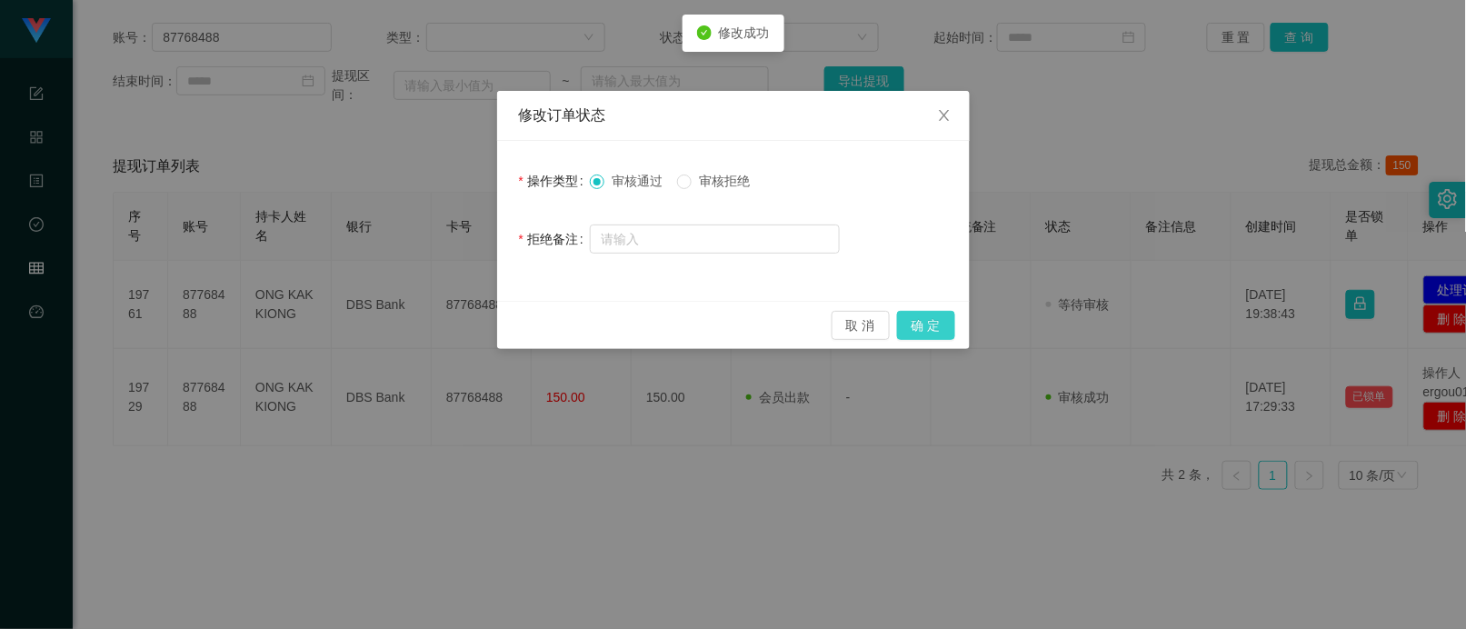
click at [933, 315] on button "确 定" at bounding box center [926, 325] width 58 height 29
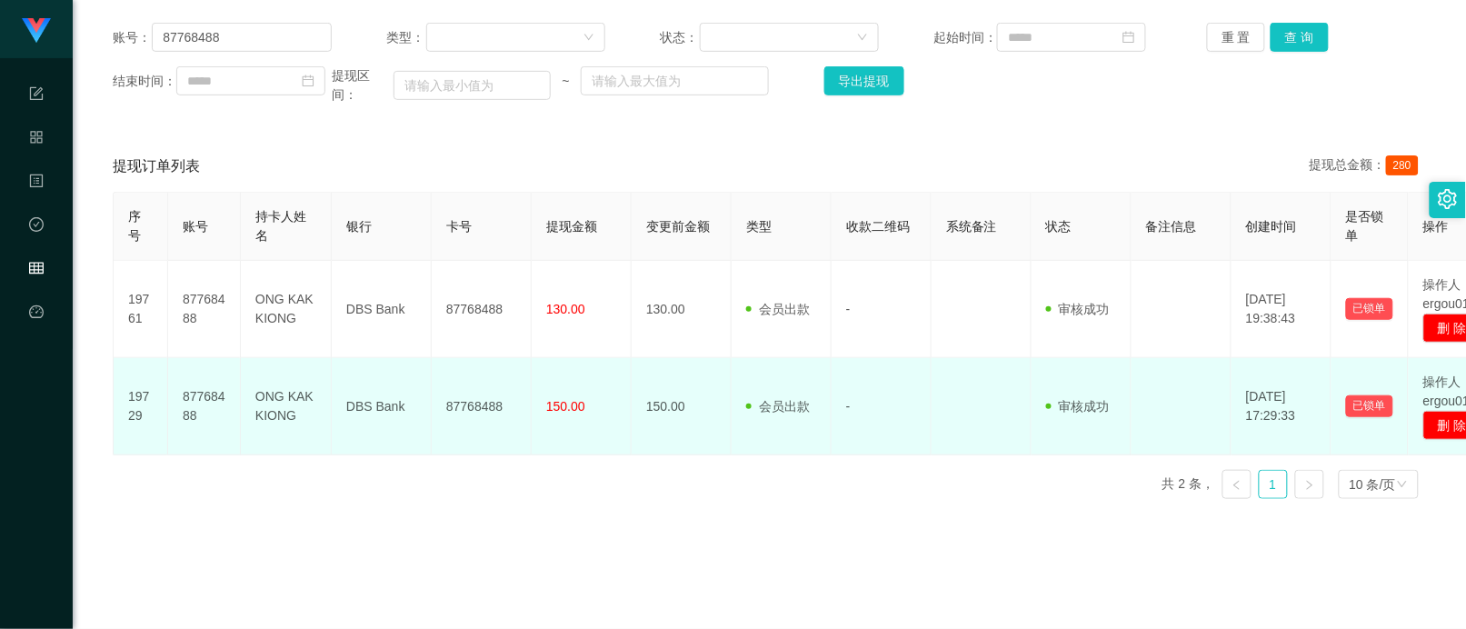
click at [662, 403] on td "150.00" at bounding box center [682, 406] width 100 height 97
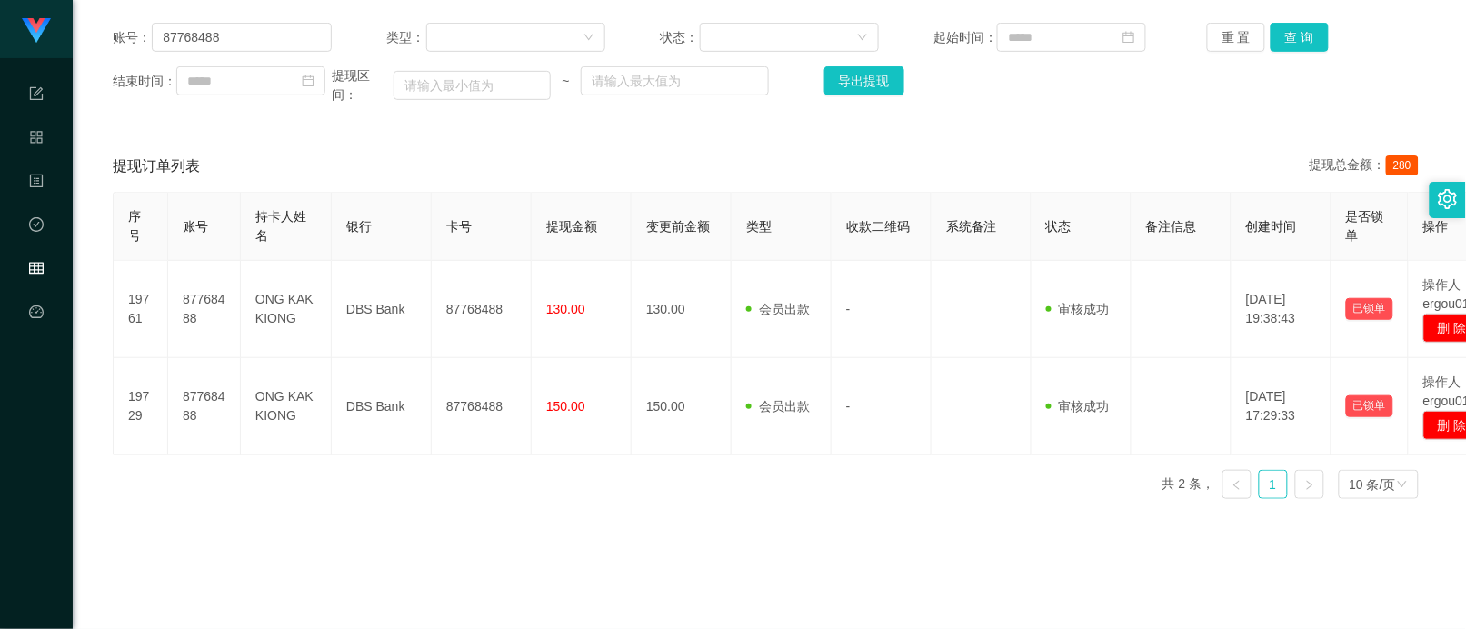
scroll to position [0, 0]
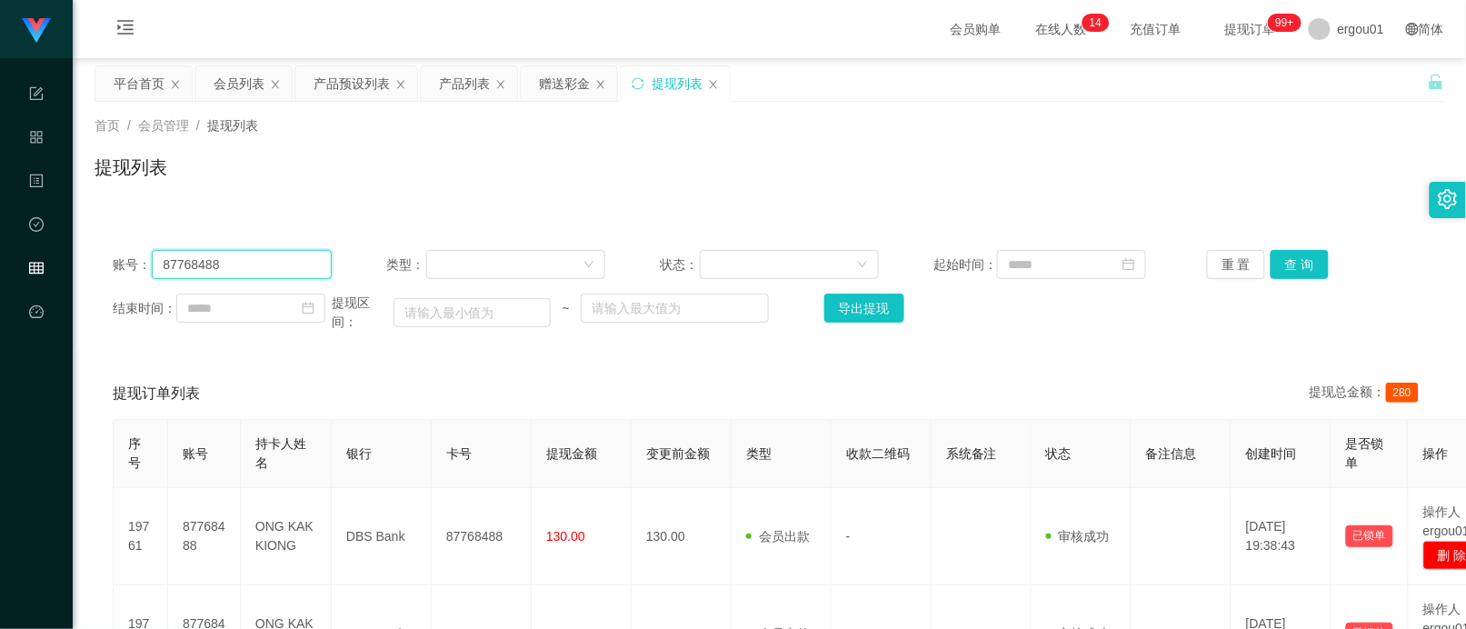
click at [268, 269] on input "87768488" at bounding box center [242, 264] width 180 height 29
paste input "97718137"
type input "97718137"
click at [1293, 253] on button "查 询" at bounding box center [1300, 264] width 58 height 29
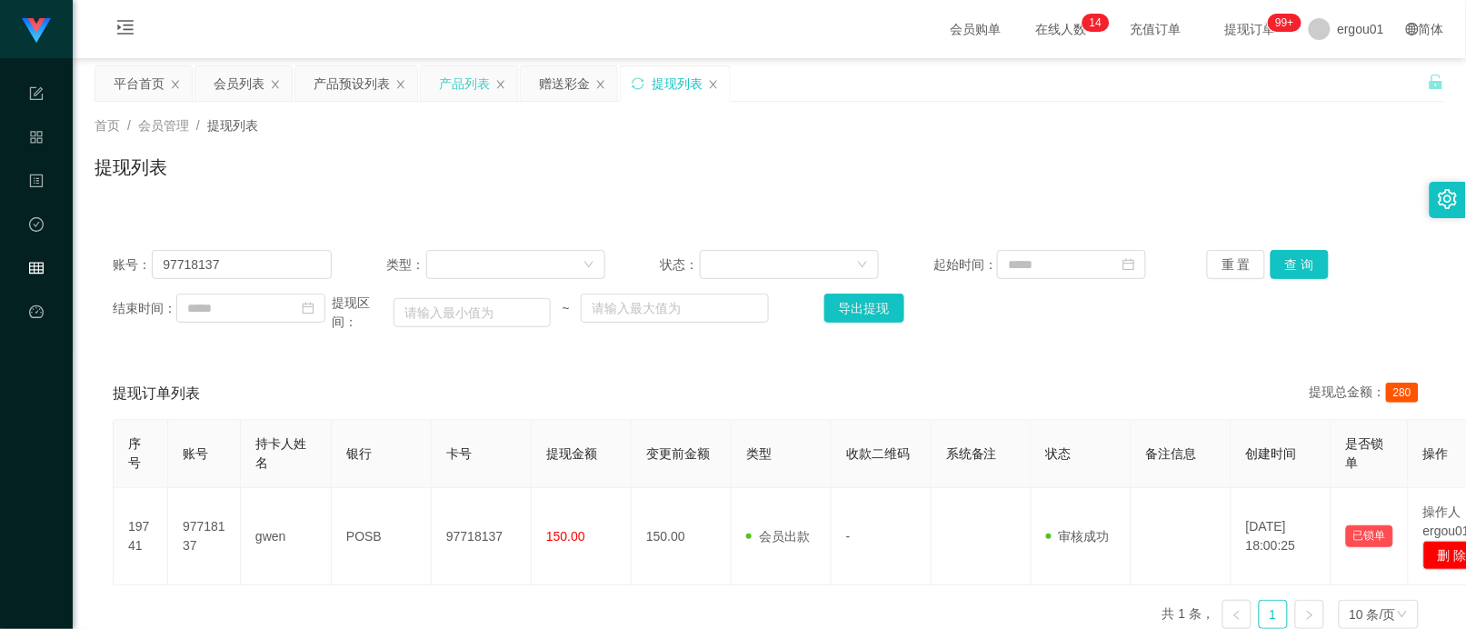
click at [478, 70] on div "产品列表" at bounding box center [464, 83] width 51 height 35
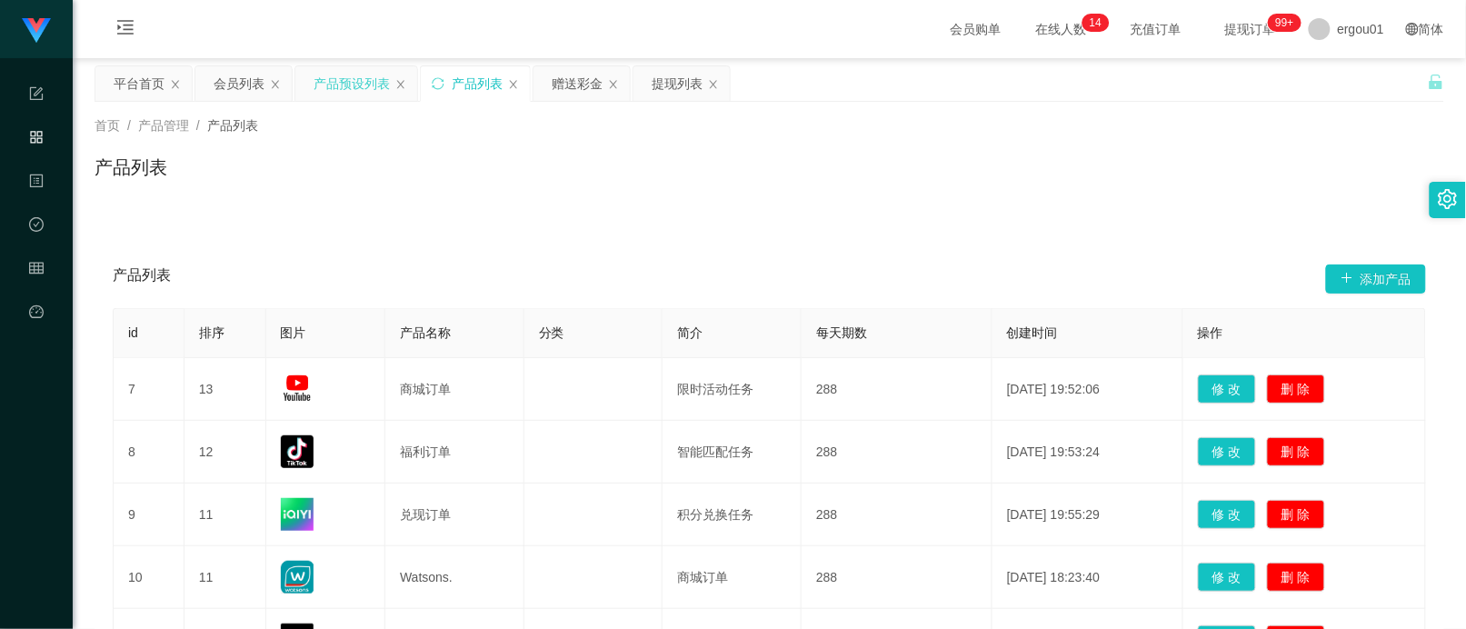
click at [353, 75] on div "产品预设列表" at bounding box center [352, 83] width 76 height 35
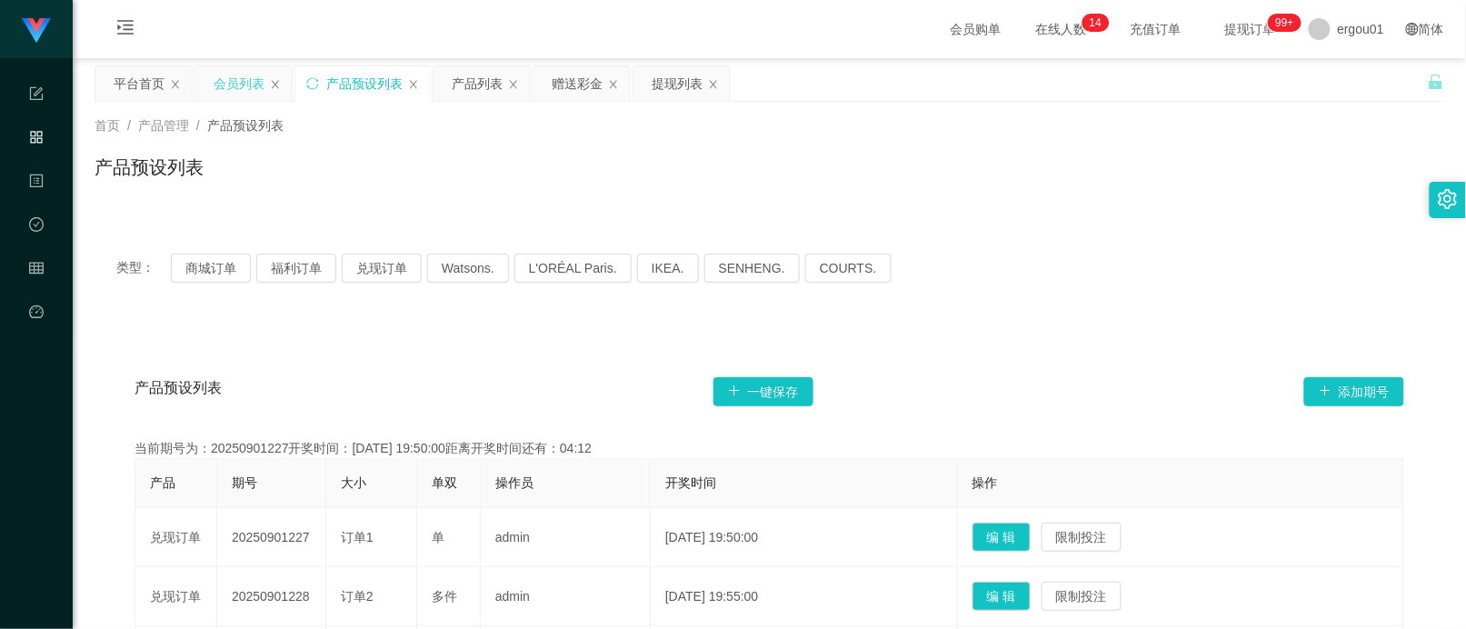
drag, startPoint x: 237, startPoint y: 78, endPoint x: 255, endPoint y: 83, distance: 17.9
click at [237, 78] on div "会员列表" at bounding box center [239, 83] width 51 height 35
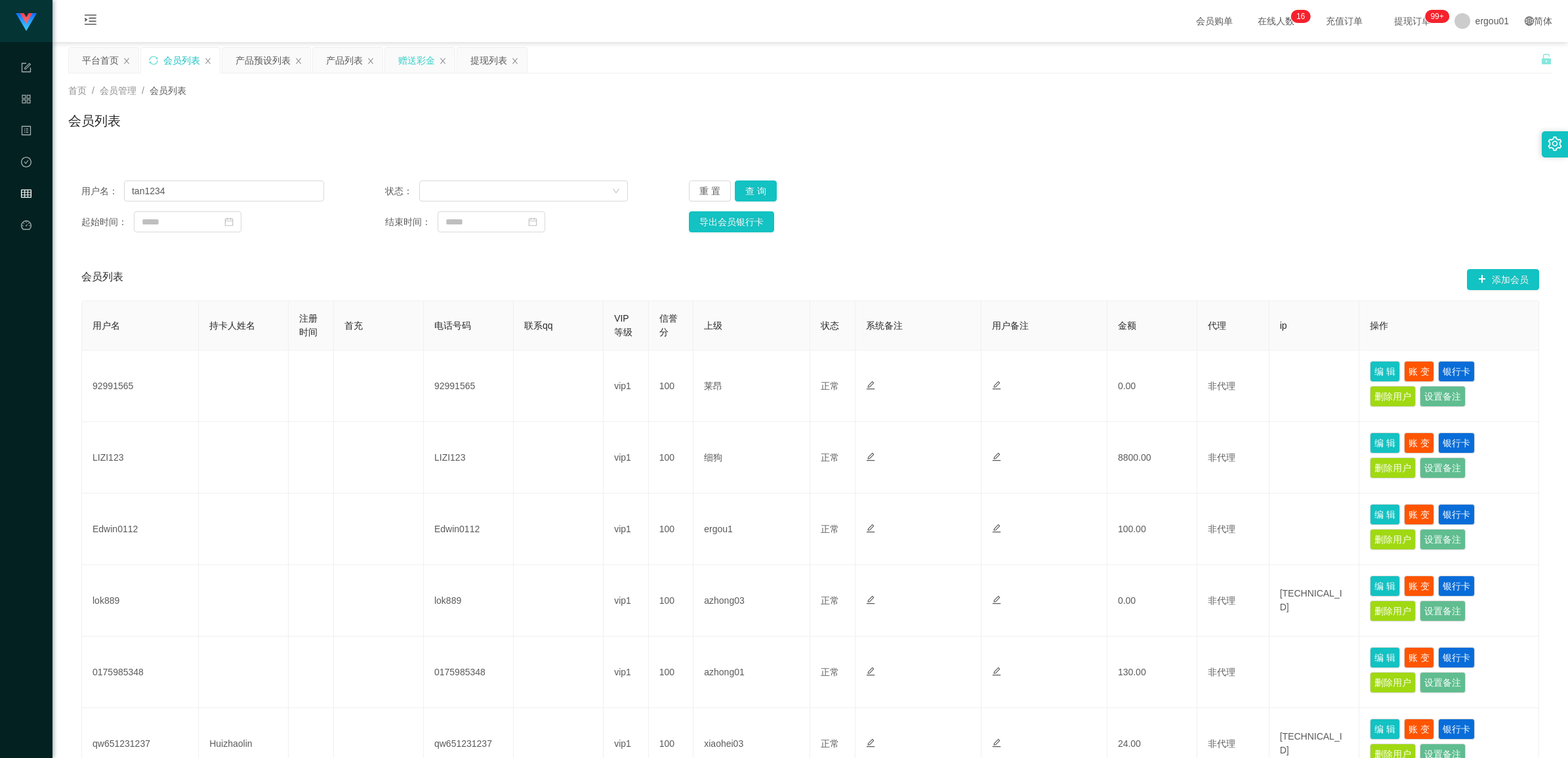
click at [424, 61] on div "赠送彩金" at bounding box center [417, 60] width 37 height 25
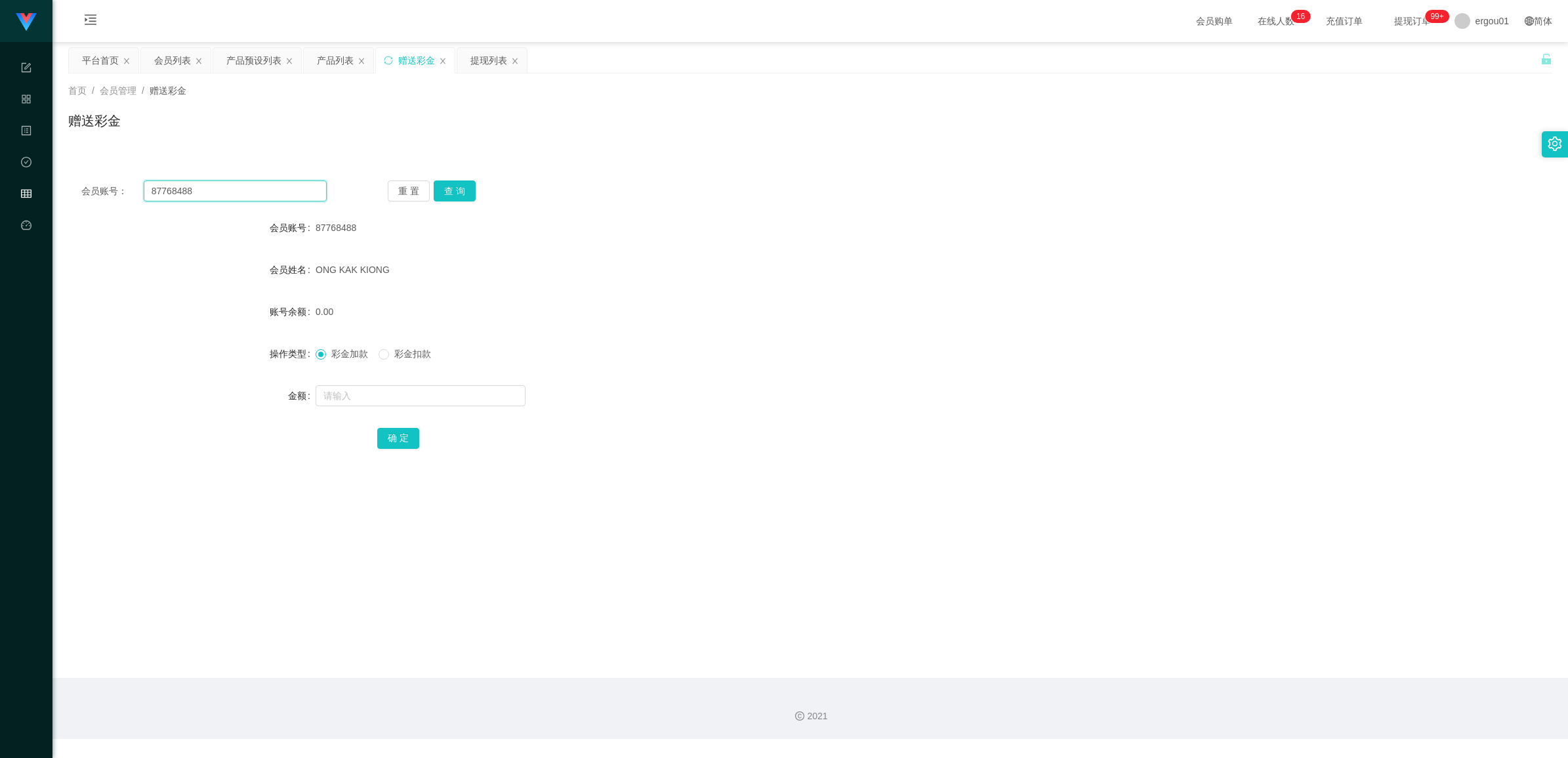
drag, startPoint x: 235, startPoint y: 188, endPoint x: 401, endPoint y: 188, distance: 166.0
click at [235, 188] on input "87768488" at bounding box center [235, 191] width 183 height 21
paste input "97718137"
click at [457, 183] on button "查 询" at bounding box center [455, 191] width 42 height 21
click at [415, 383] on div at bounding box center [749, 396] width 866 height 26
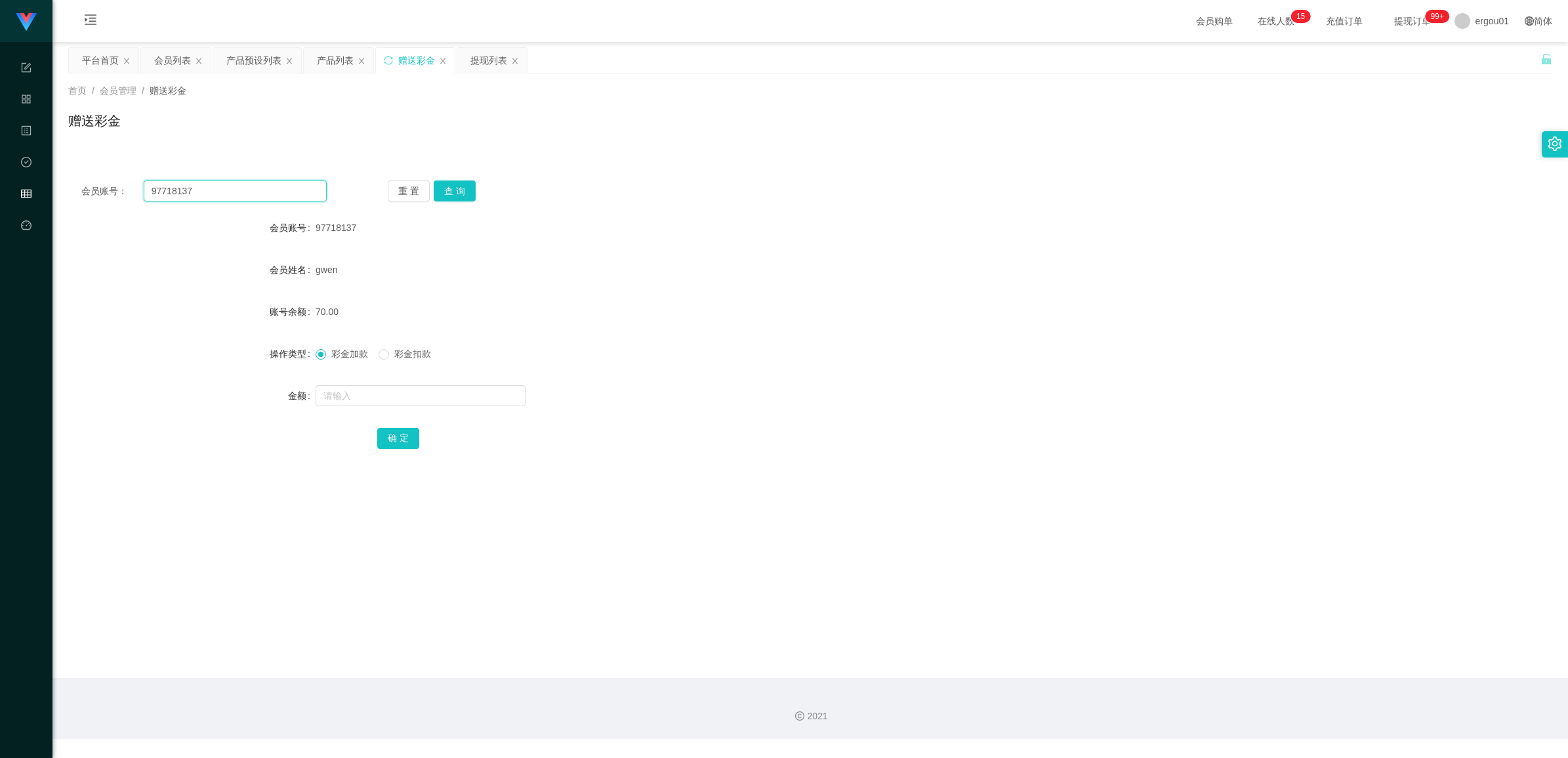
click at [232, 184] on input "97718137" at bounding box center [235, 191] width 183 height 21
paste input "80389895"
click at [460, 191] on button "查 询" at bounding box center [455, 191] width 42 height 21
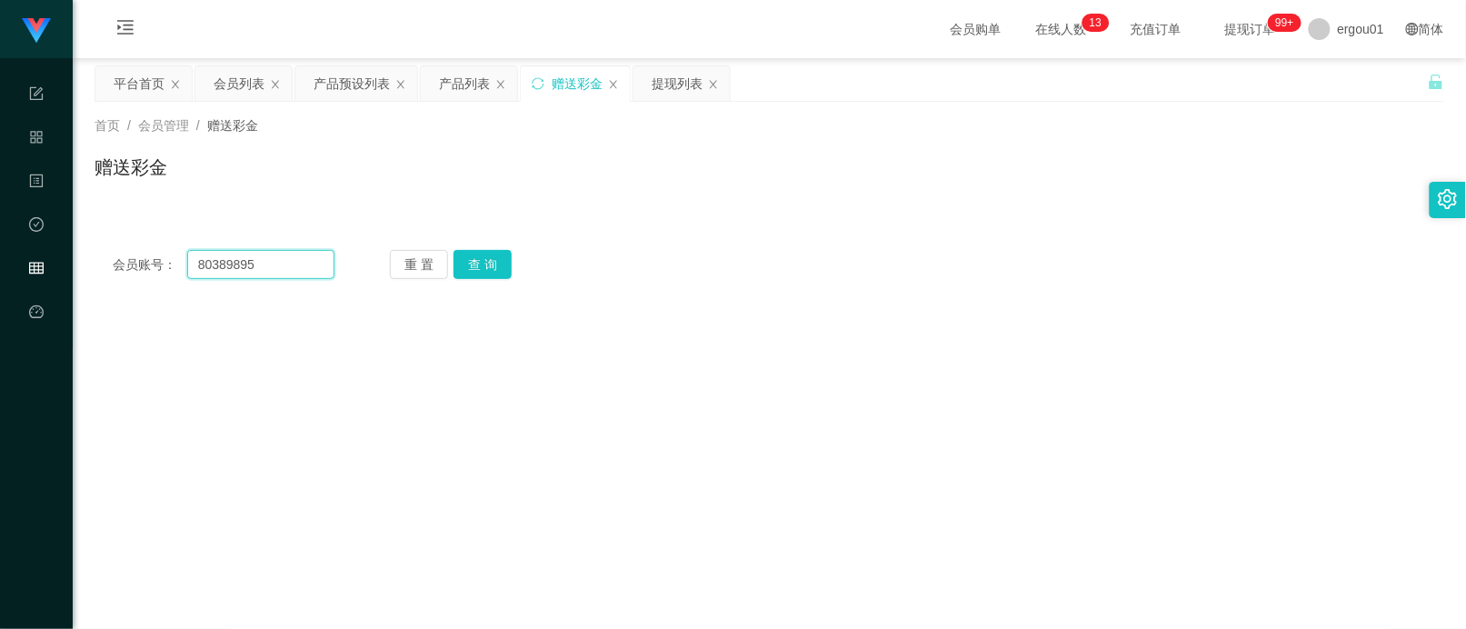
drag, startPoint x: 286, startPoint y: 274, endPoint x: 310, endPoint y: 275, distance: 23.7
click at [286, 274] on input "80389895" at bounding box center [260, 264] width 147 height 29
paste input "252935799"
type input "252935799"
click at [501, 259] on button "查 询" at bounding box center [483, 264] width 58 height 29
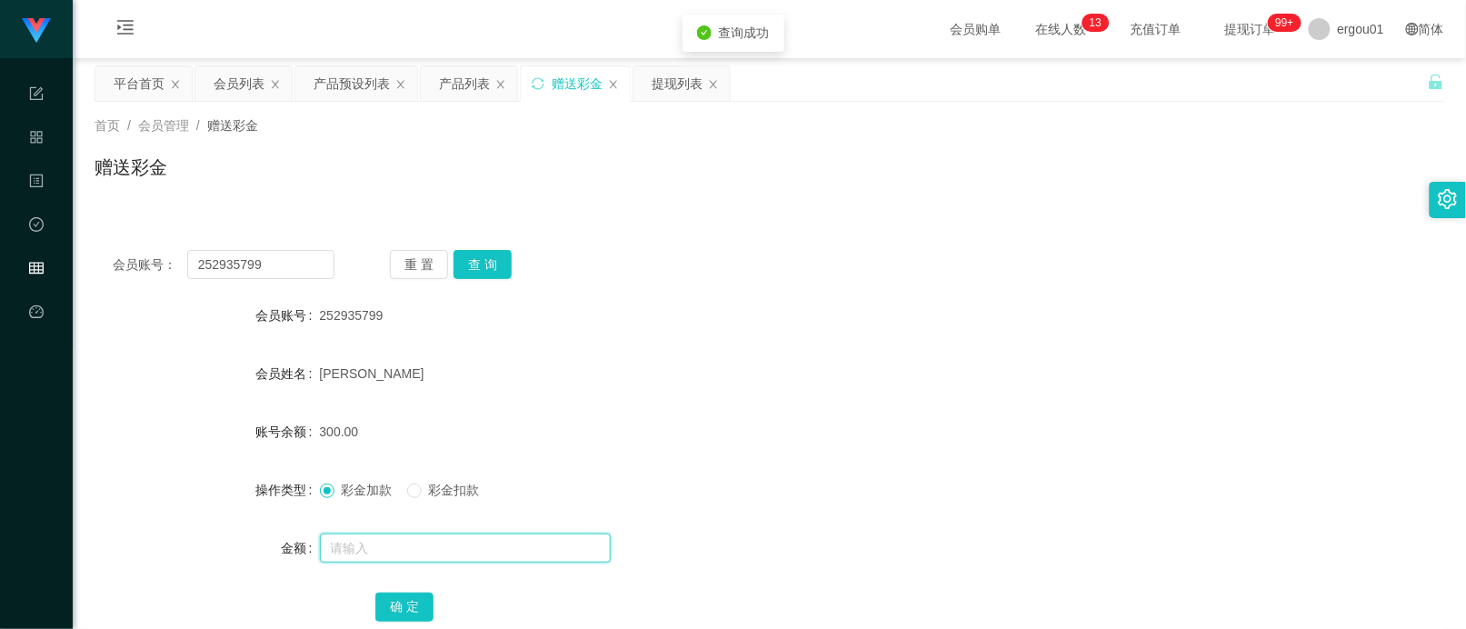
click at [419, 542] on input "text" at bounding box center [465, 548] width 291 height 29
click at [416, 560] on input "text" at bounding box center [465, 548] width 291 height 29
type input "200"
click at [412, 598] on button "确 定" at bounding box center [404, 607] width 58 height 29
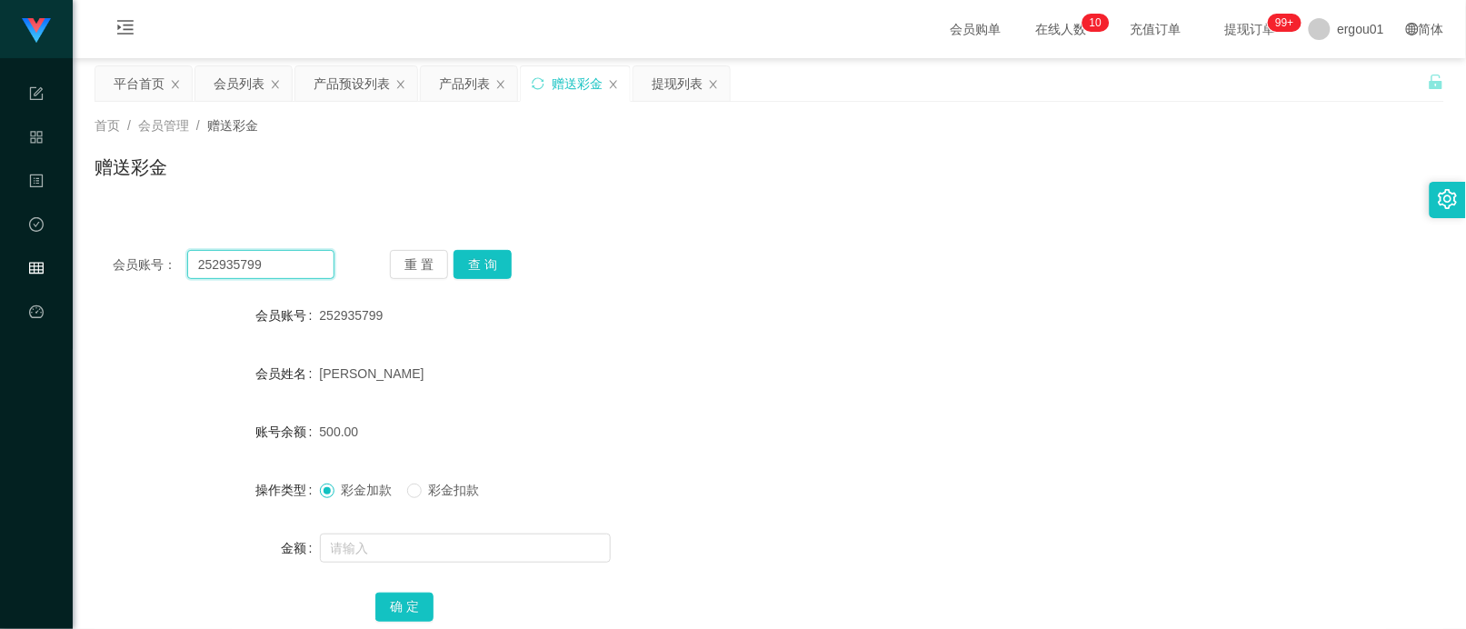
click at [305, 270] on input "252935799" at bounding box center [260, 264] width 147 height 29
paste input "96627418"
click at [462, 260] on button "查 询" at bounding box center [483, 264] width 58 height 29
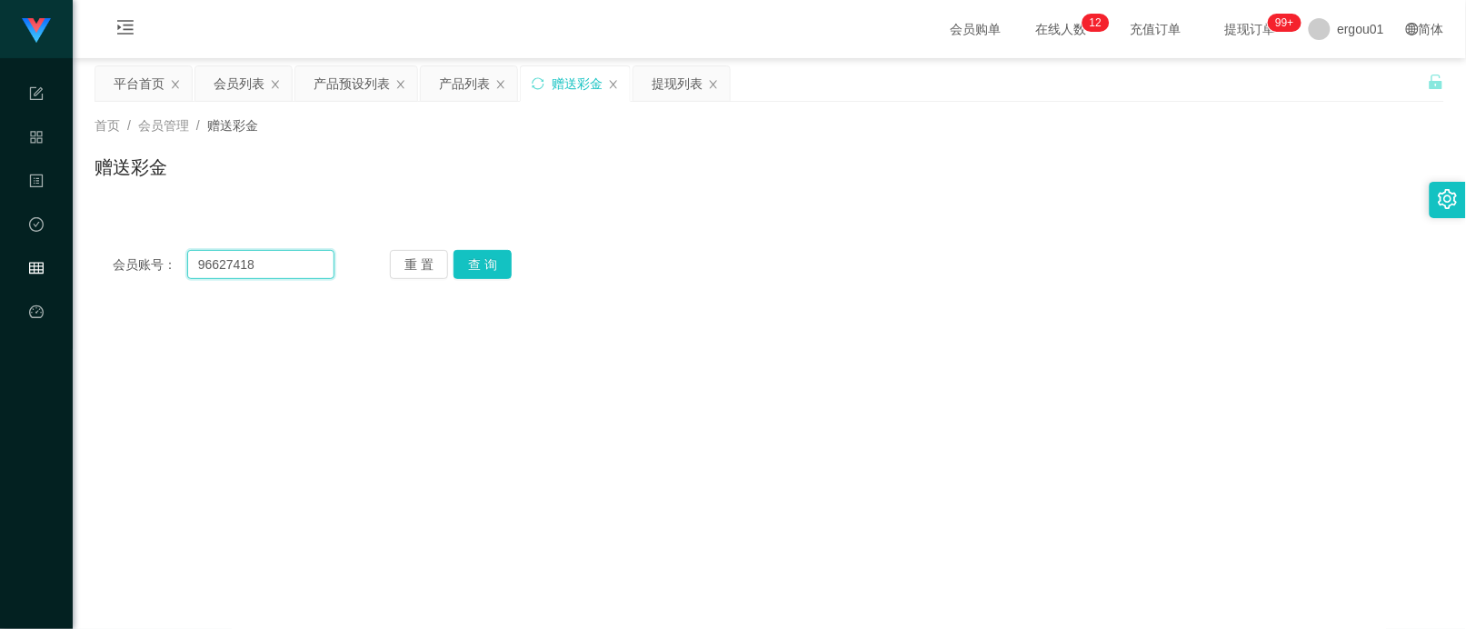
click at [256, 268] on input "96627418" at bounding box center [260, 264] width 147 height 29
paste input "0126306521"
type input "0126306521"
click at [480, 264] on button "查 询" at bounding box center [483, 264] width 58 height 29
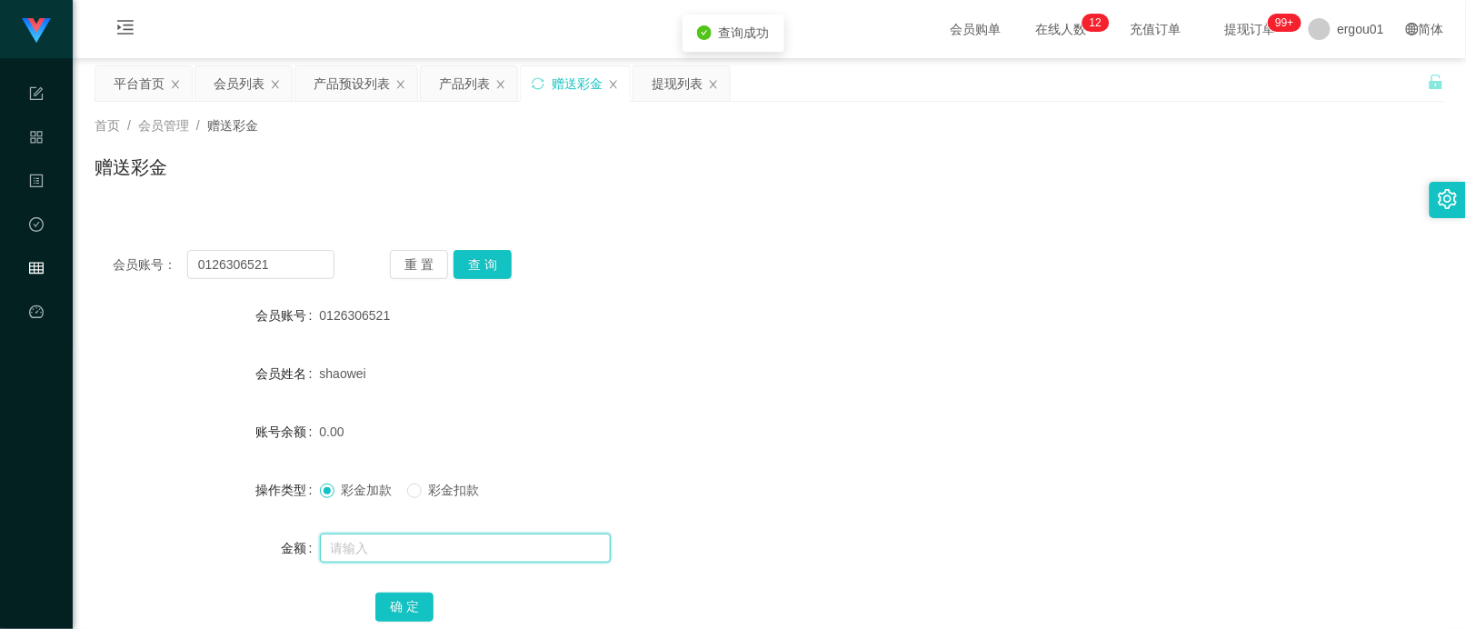
drag, startPoint x: 397, startPoint y: 541, endPoint x: 436, endPoint y: 557, distance: 42.4
click at [397, 541] on input "text" at bounding box center [465, 548] width 291 height 29
type input "100"
drag, startPoint x: 398, startPoint y: 602, endPoint x: 497, endPoint y: 578, distance: 101.9
click at [398, 602] on button "确 定" at bounding box center [404, 607] width 58 height 29
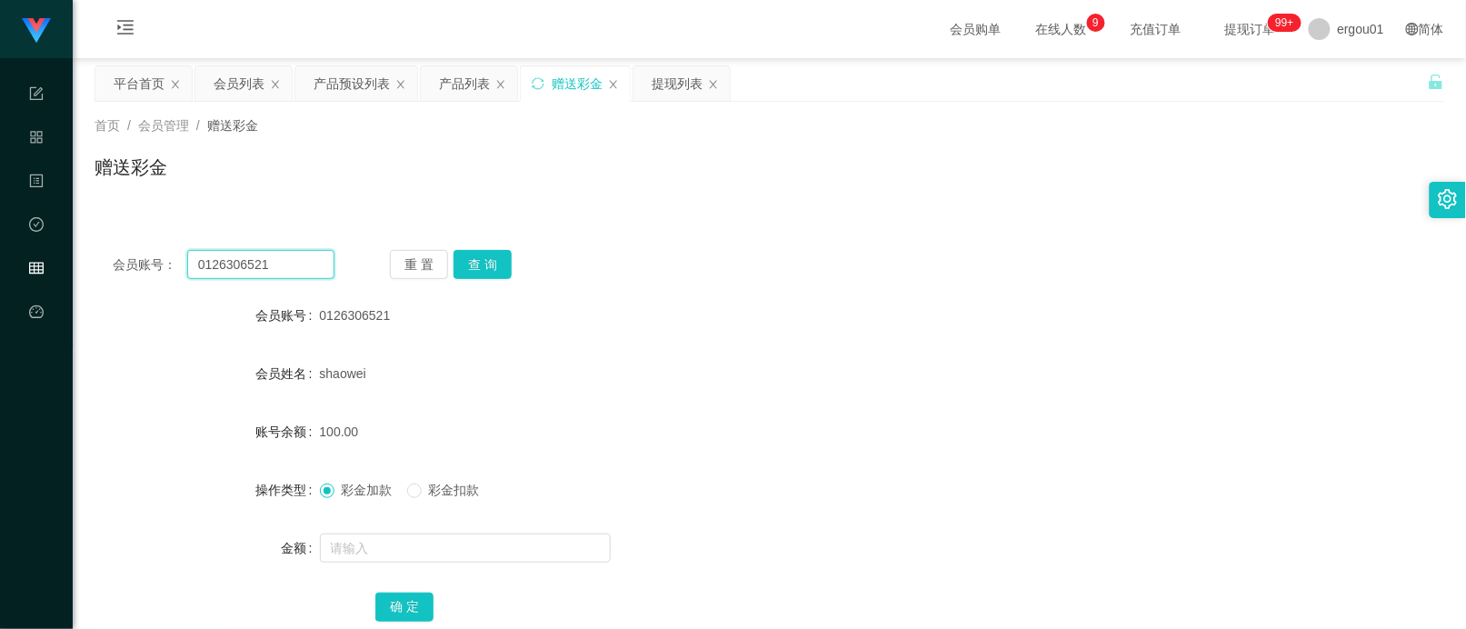
click at [269, 268] on input "0126306521" at bounding box center [260, 264] width 147 height 29
paste input "Sam168"
type input "Sam168"
drag, startPoint x: 473, startPoint y: 266, endPoint x: 465, endPoint y: 332, distance: 65.8
click at [473, 266] on button "查 询" at bounding box center [483, 264] width 58 height 29
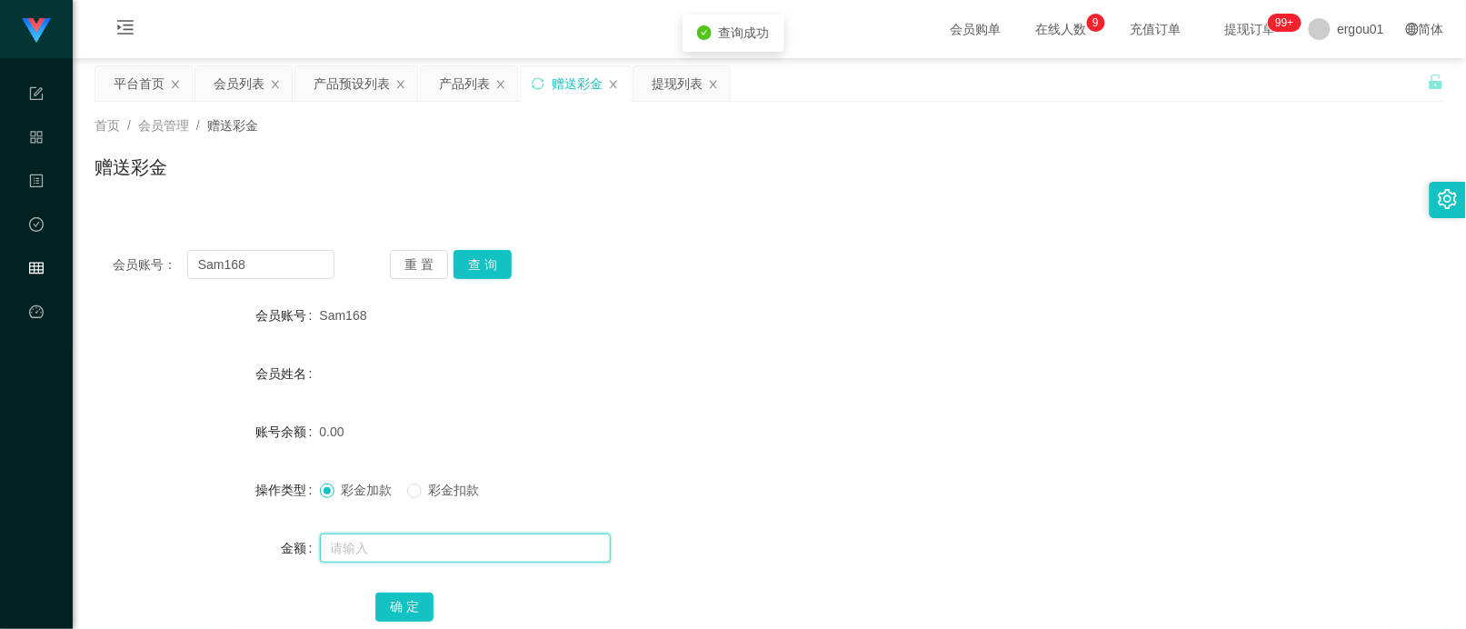
click at [405, 534] on input "text" at bounding box center [465, 548] width 291 height 29
type input "500"
click at [403, 603] on button "确 定" at bounding box center [404, 607] width 58 height 29
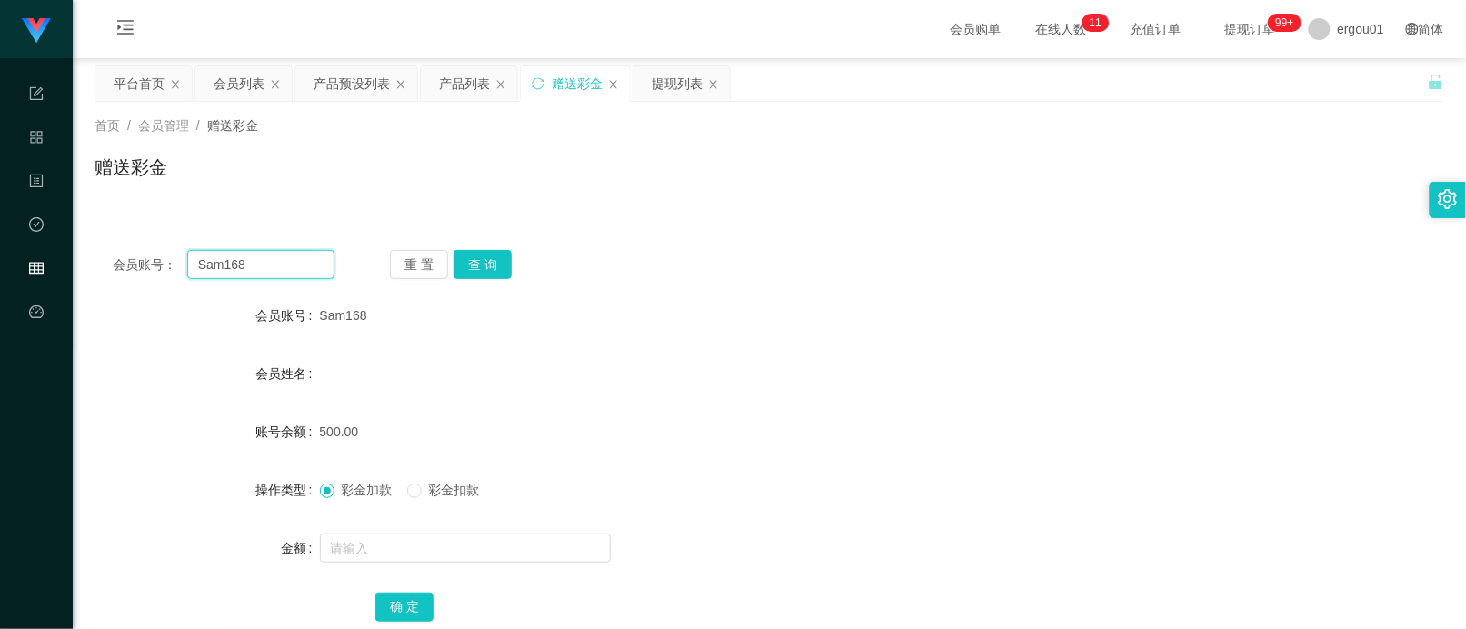
click at [280, 257] on input "Sam168" at bounding box center [260, 264] width 147 height 29
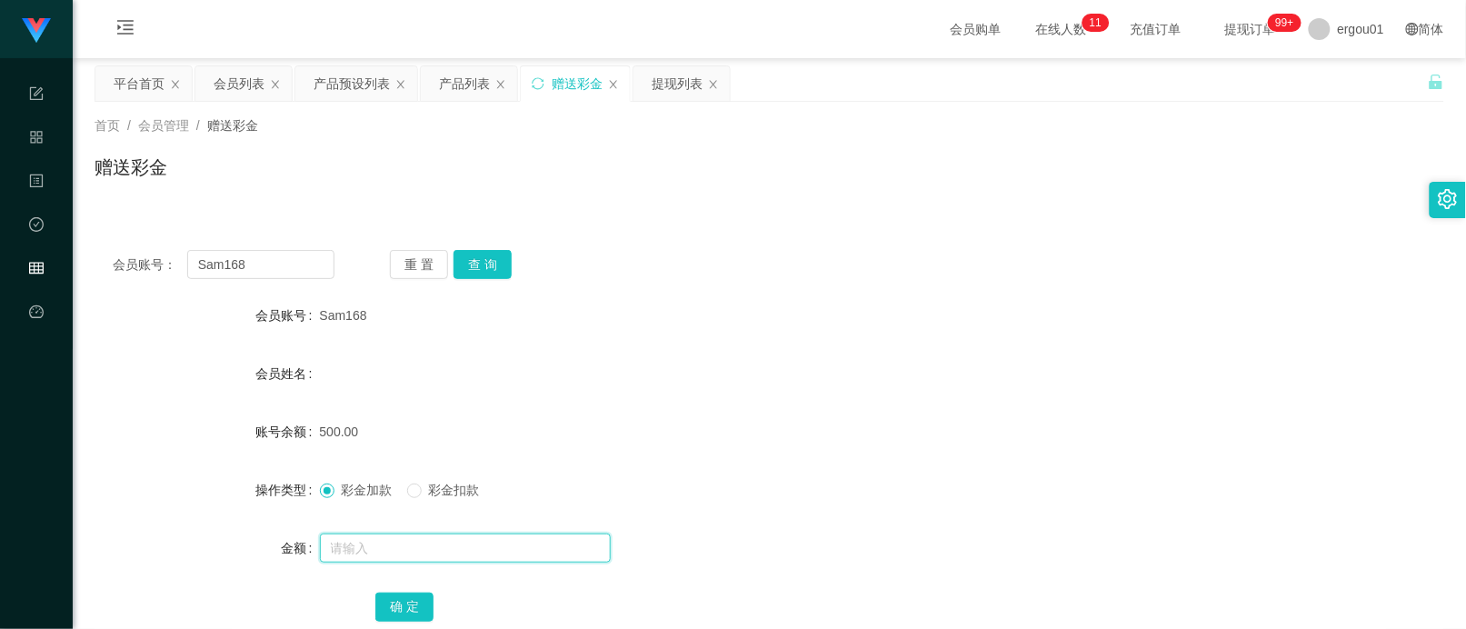
click at [353, 534] on input "text" at bounding box center [465, 548] width 291 height 29
click at [448, 266] on div "重 置 查 询" at bounding box center [501, 264] width 222 height 29
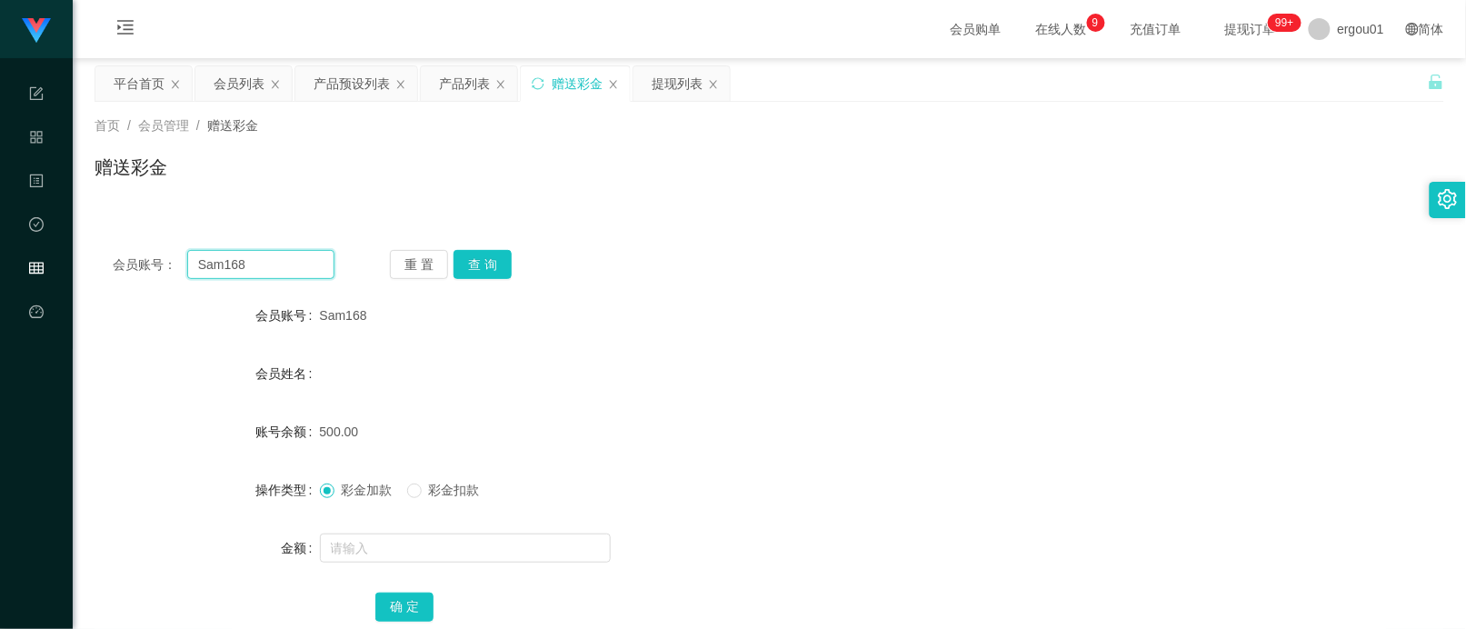
click at [314, 271] on input "Sam168" at bounding box center [260, 264] width 147 height 29
click at [468, 265] on button "查 询" at bounding box center [483, 264] width 58 height 29
click at [430, 495] on span "彩金扣款" at bounding box center [454, 490] width 65 height 15
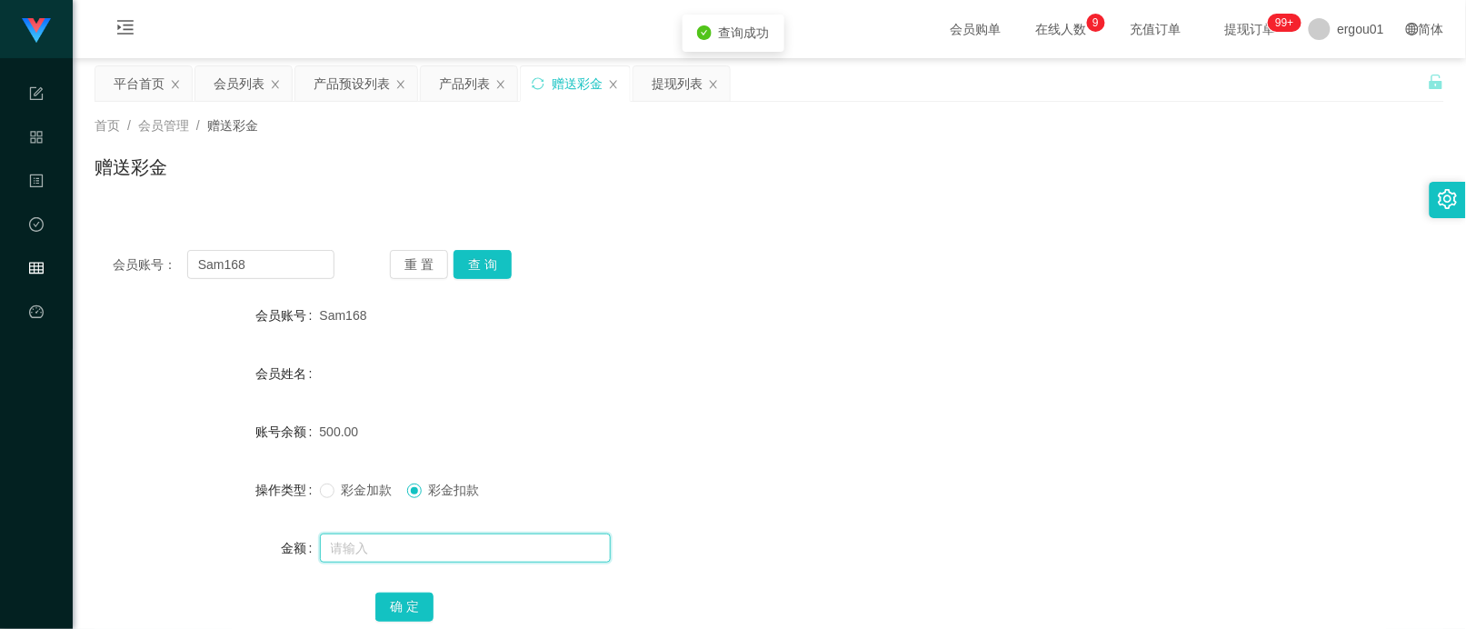
click at [401, 550] on input "text" at bounding box center [465, 548] width 291 height 29
type input "400"
click at [405, 604] on button "确 定" at bounding box center [404, 607] width 58 height 29
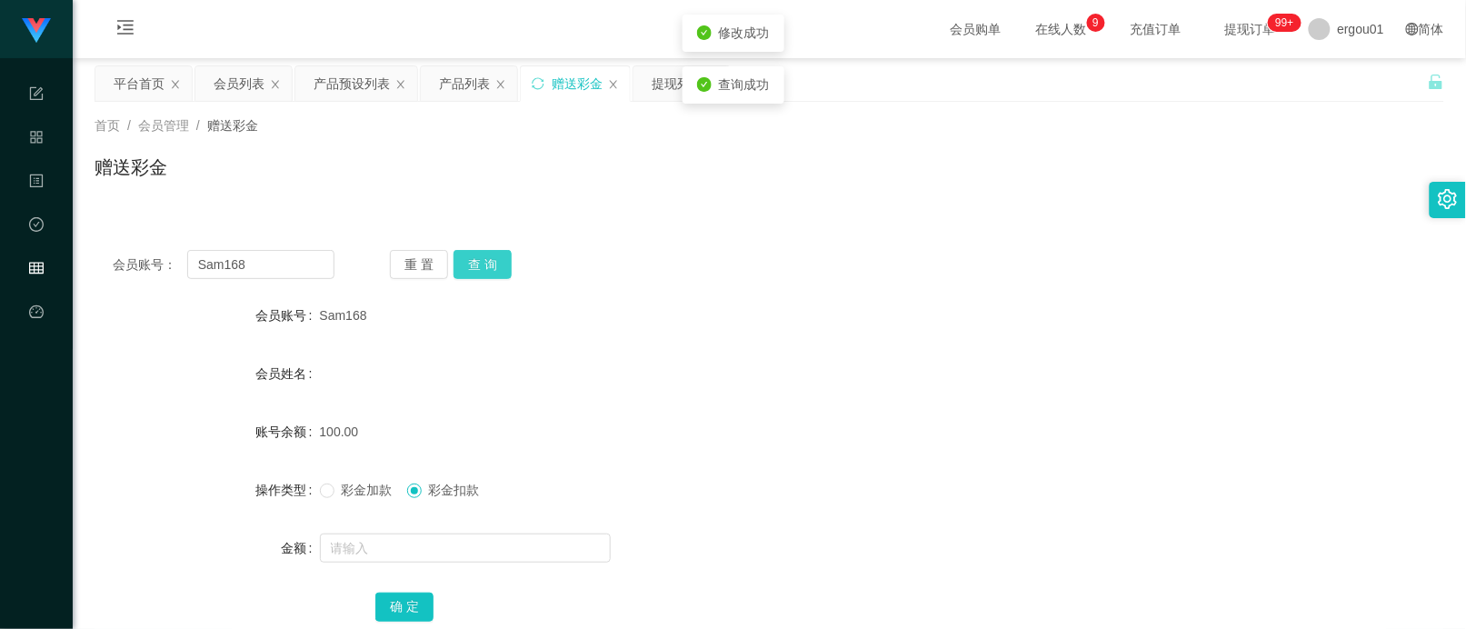
click at [480, 256] on button "查 询" at bounding box center [483, 264] width 58 height 29
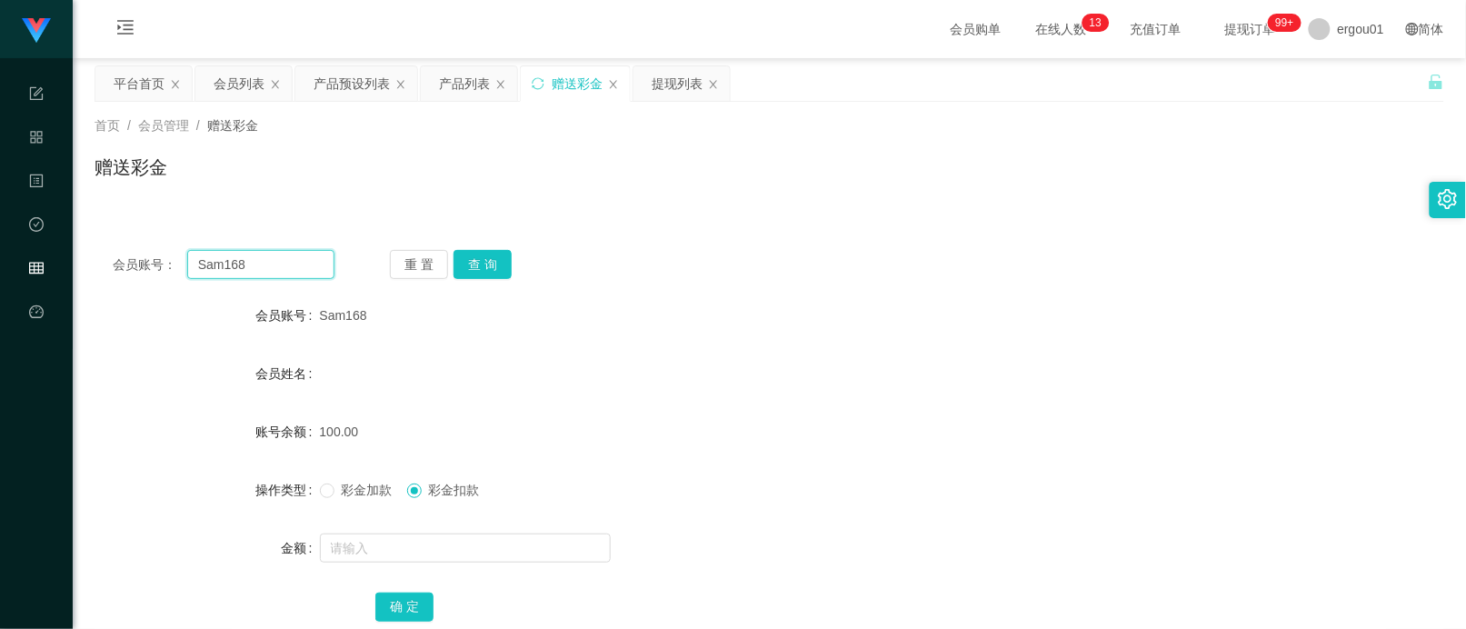
click at [292, 250] on input "Sam168" at bounding box center [260, 264] width 147 height 29
click at [1066, 332] on div "Sam168" at bounding box center [713, 315] width 787 height 36
click at [301, 238] on div "会员账号： Sam168 重 置 查 询 会员账号 Sam168 会员姓名 账号余额 100.00 操作类型 彩金加款 彩金扣款 金额 确 定" at bounding box center [770, 448] width 1350 height 433
drag, startPoint x: 294, startPoint y: 264, endPoint x: 343, endPoint y: 275, distance: 50.3
click at [294, 264] on input "Sam168" at bounding box center [260, 264] width 147 height 29
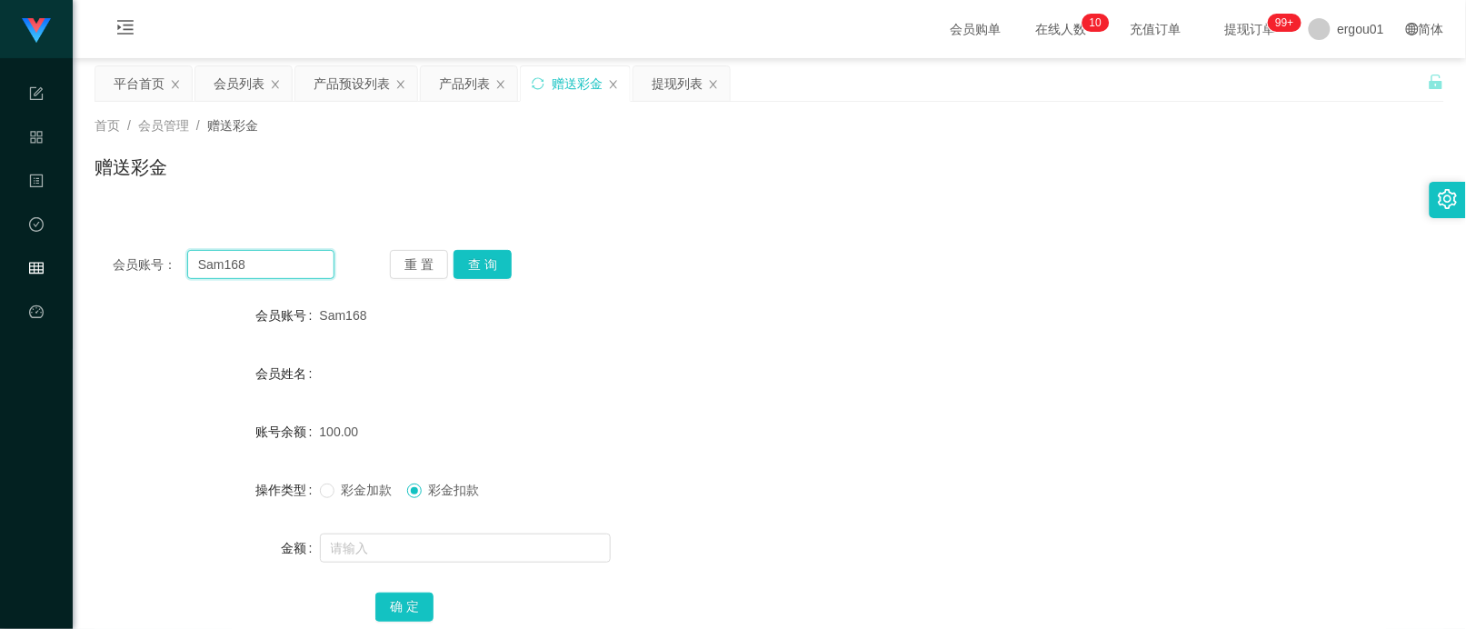
paste input "0126306521"
type input "0126306521"
click at [492, 265] on button "查 询" at bounding box center [483, 264] width 58 height 29
click at [675, 89] on div "提现列表" at bounding box center [677, 83] width 51 height 35
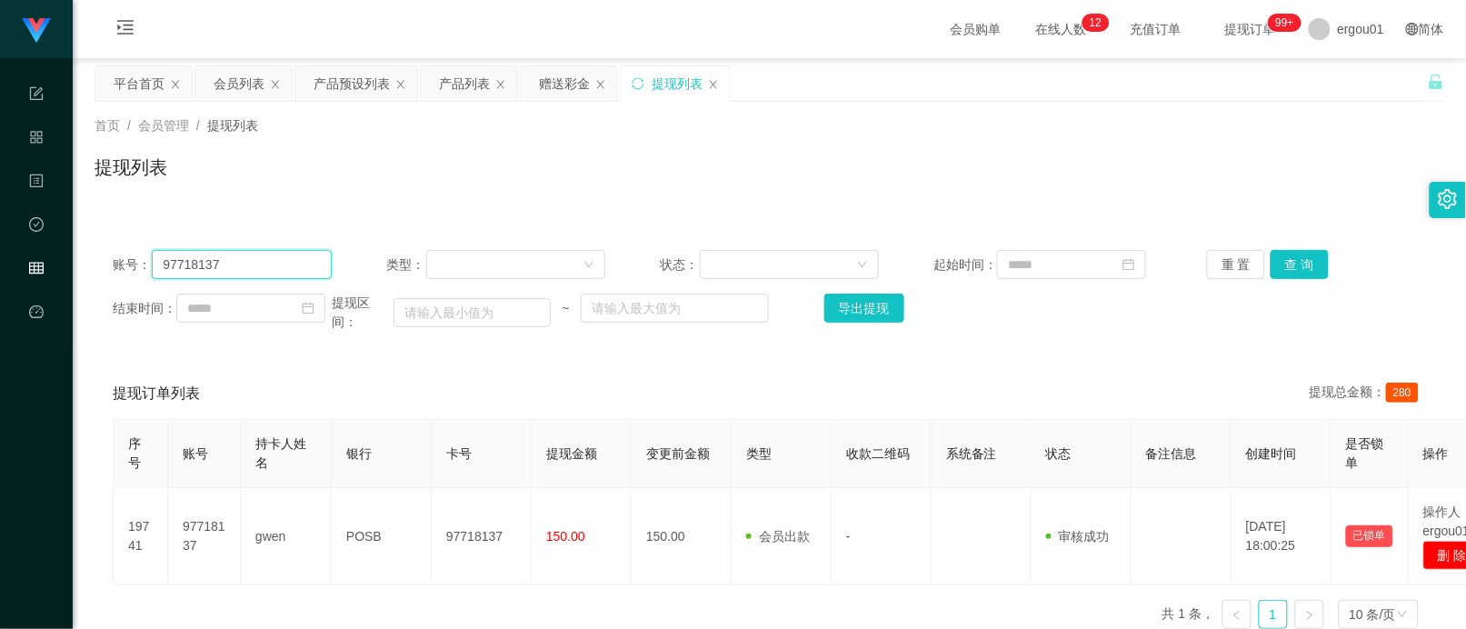
click at [241, 266] on input "97718137" at bounding box center [242, 264] width 180 height 29
paste input "0126306521"
type input "0126306521"
click at [1286, 266] on button "查 询" at bounding box center [1300, 264] width 58 height 29
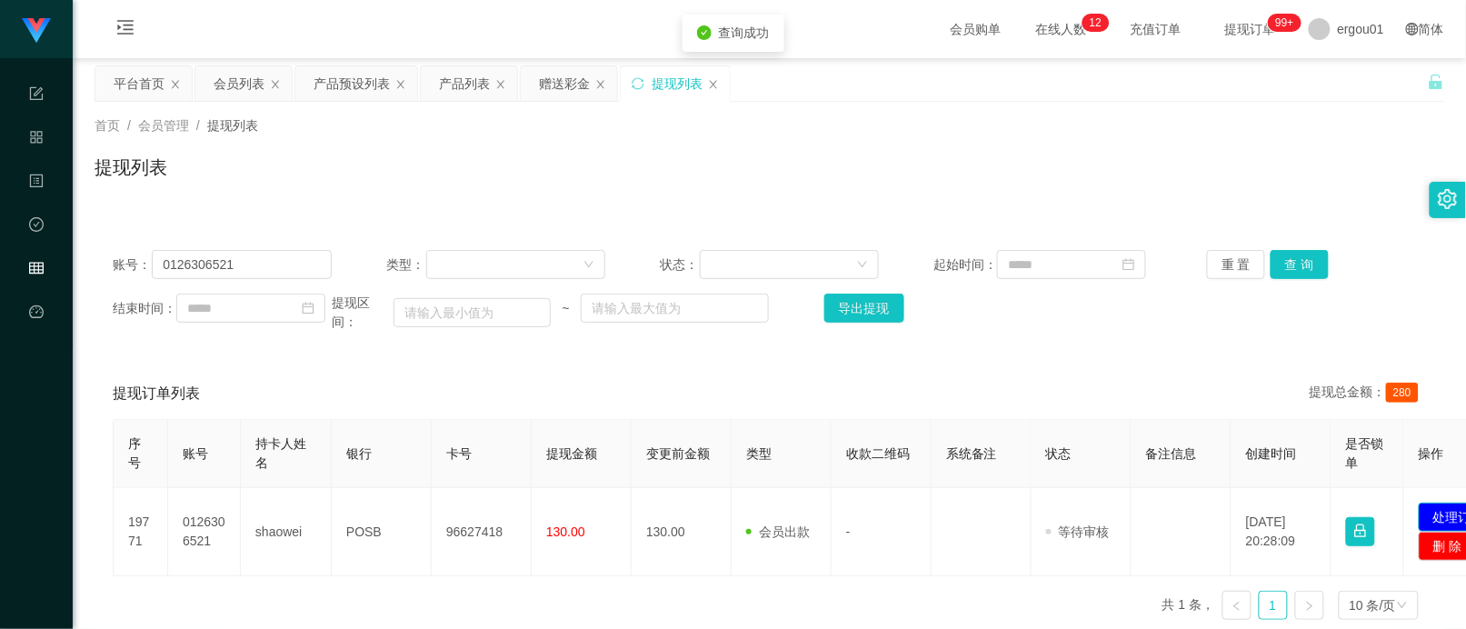
click at [1421, 524] on button "处理订单" at bounding box center [1459, 517] width 80 height 29
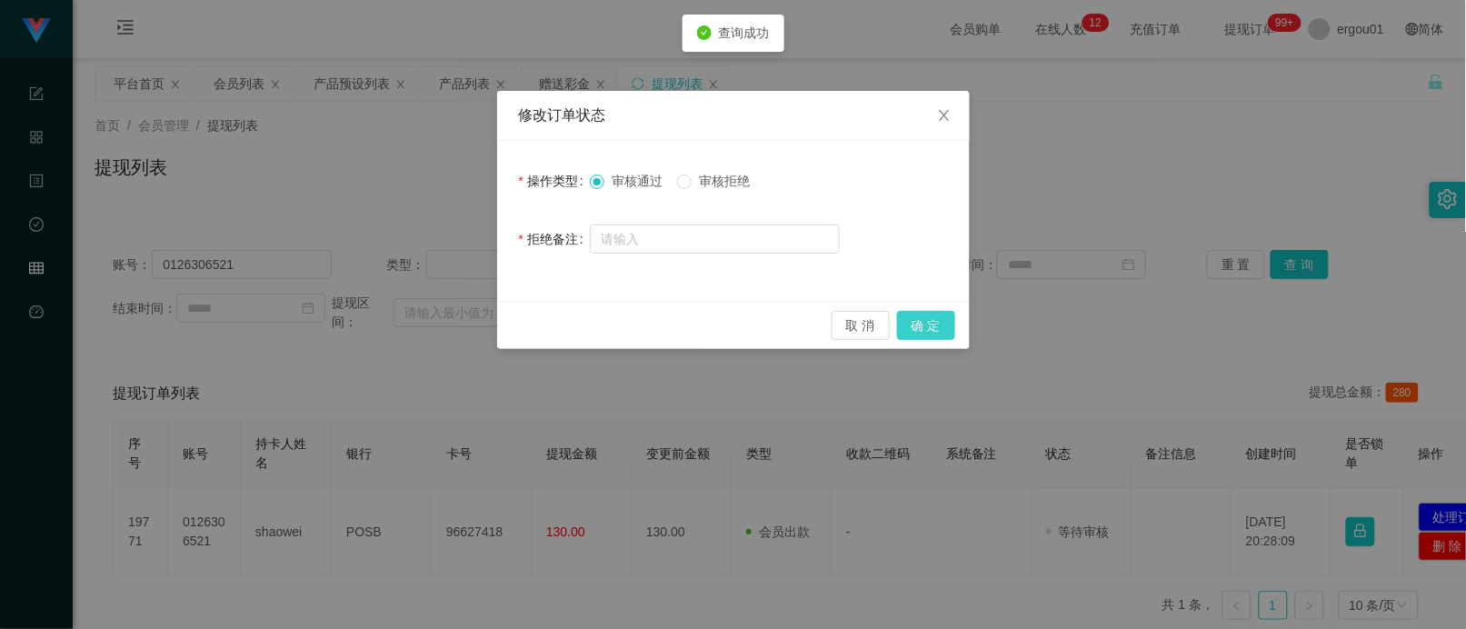
click at [909, 319] on button "确 定" at bounding box center [926, 325] width 58 height 29
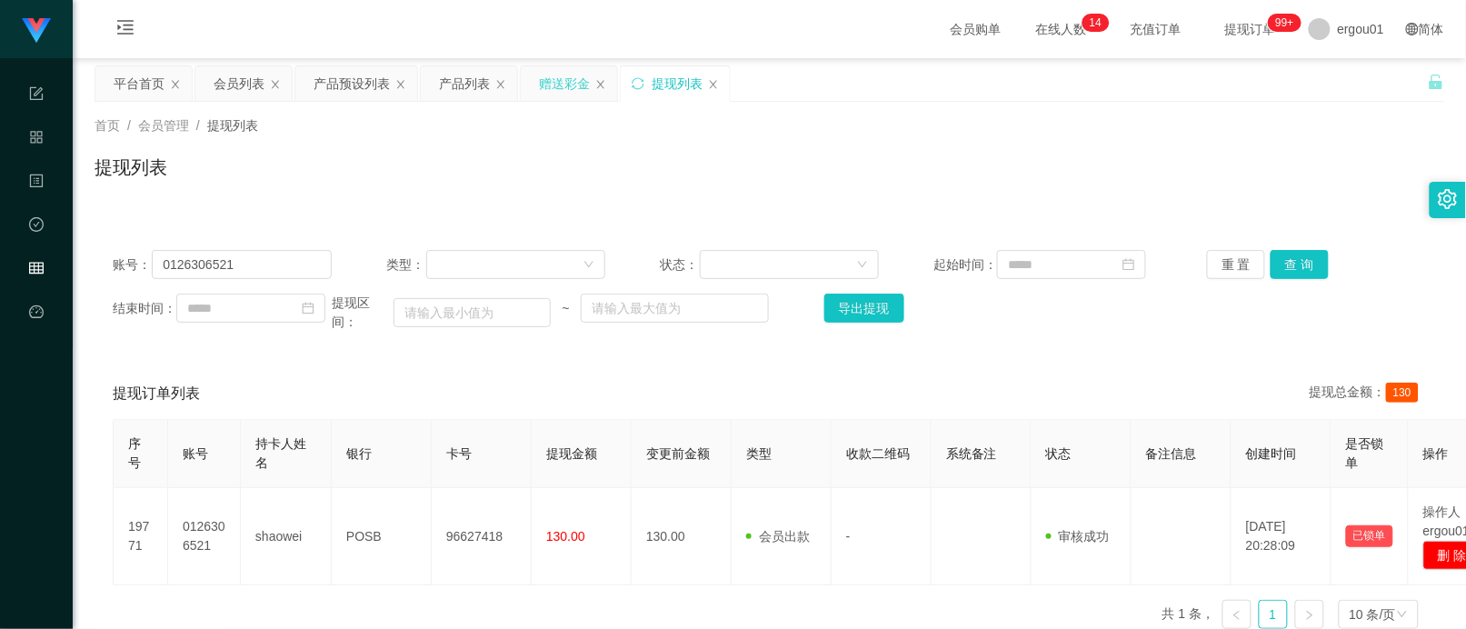
click at [564, 75] on div "赠送彩金" at bounding box center [564, 83] width 51 height 35
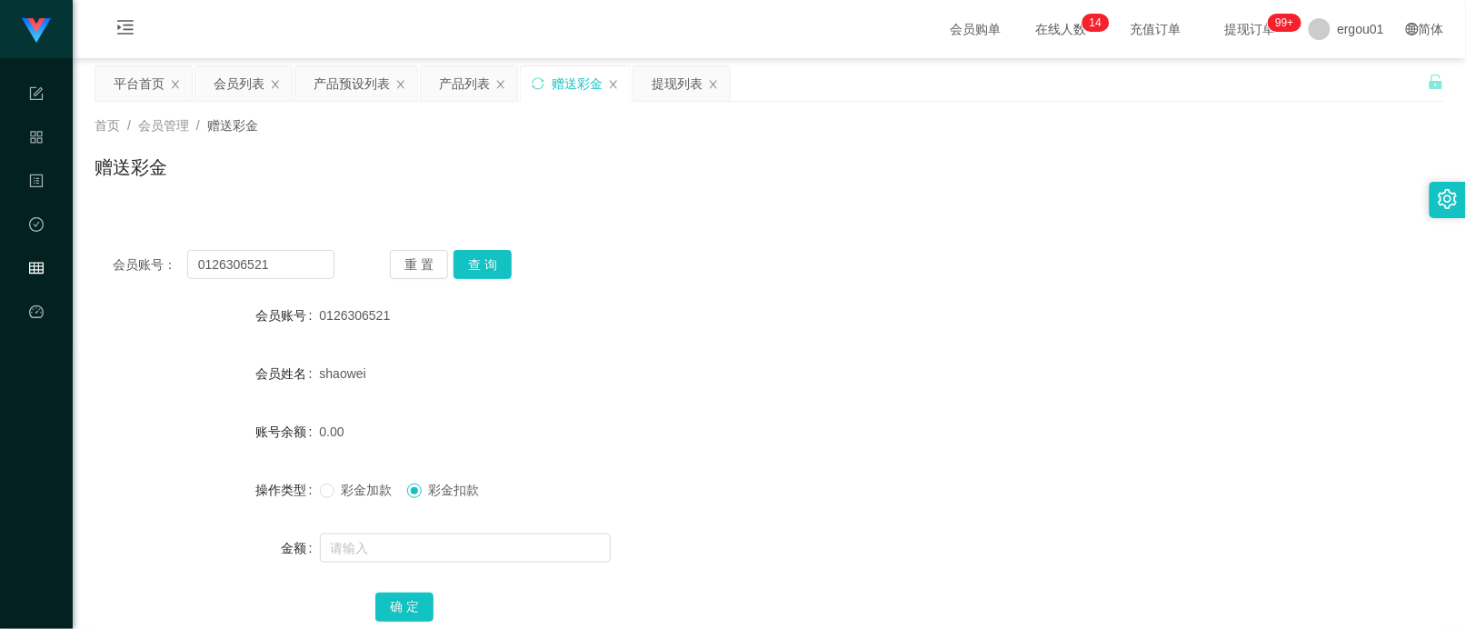
drag, startPoint x: 318, startPoint y: 236, endPoint x: 318, endPoint y: 248, distance: 11.8
click at [318, 244] on div "会员账号： 0126306521 重 置 查 询 会员账号 0126306521 会员姓名 shaowei 账号余额 0.00 操作类型 彩金加款 彩金扣款 …" at bounding box center [770, 448] width 1350 height 433
click at [305, 265] on input "0126306521" at bounding box center [260, 264] width 147 height 29
paste input "Sam168"
type input "0126306521Sam168"
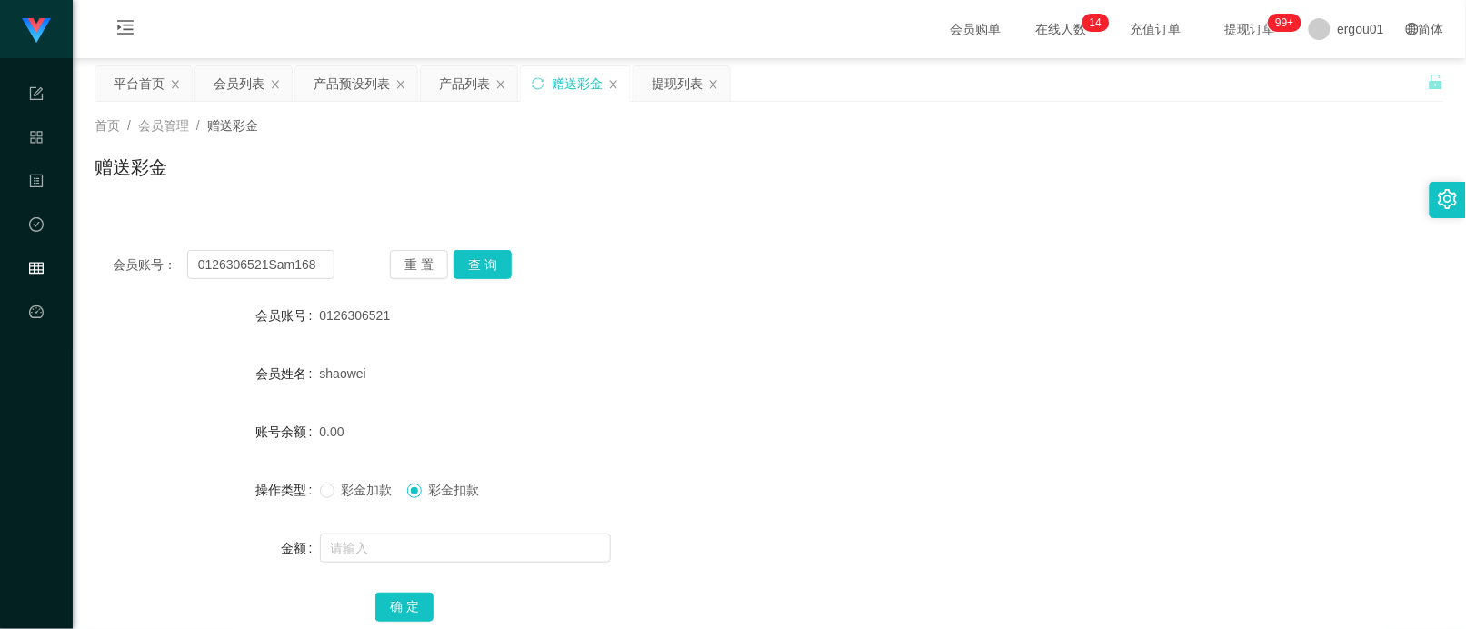
drag, startPoint x: 669, startPoint y: 88, endPoint x: 647, endPoint y: 127, distance: 44.8
click at [669, 88] on div "提现列表" at bounding box center [677, 83] width 51 height 35
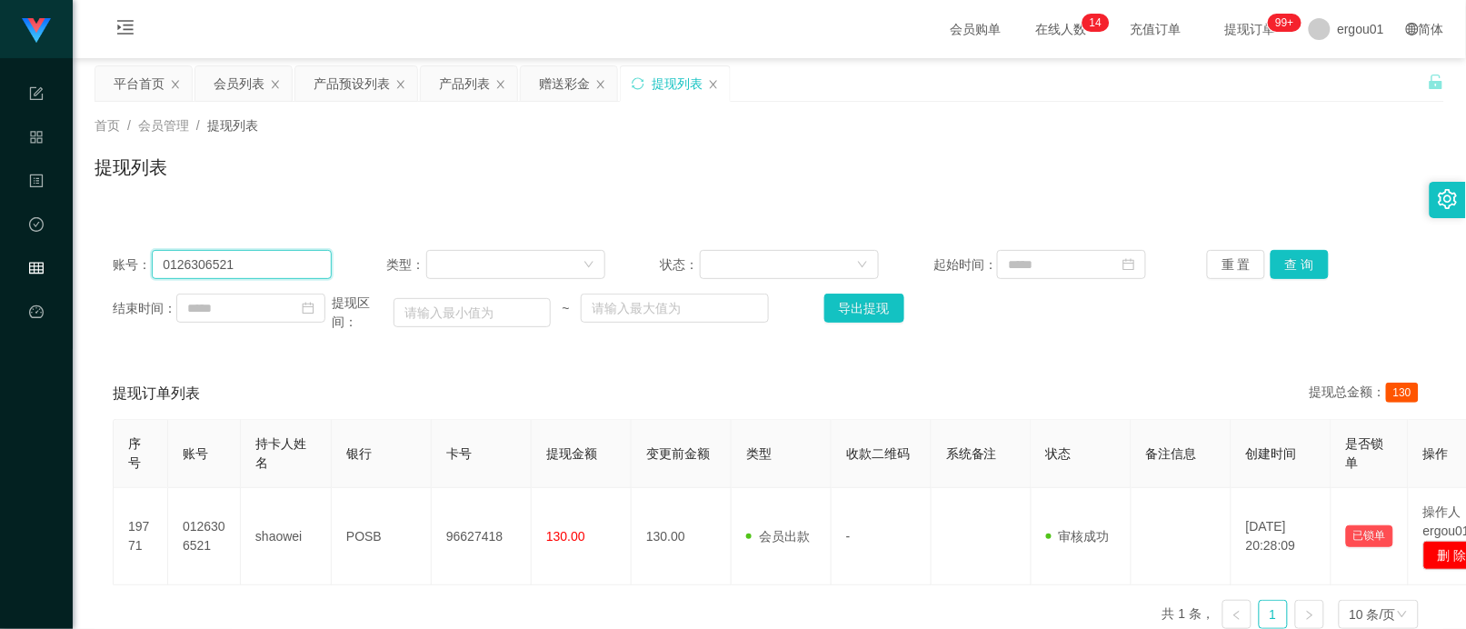
click at [288, 270] on input "0126306521" at bounding box center [242, 264] width 180 height 29
paste input "Sam168"
type input "Sam168"
click at [1283, 256] on button "查 询" at bounding box center [1300, 264] width 58 height 29
